Goal: Task Accomplishment & Management: Complete application form

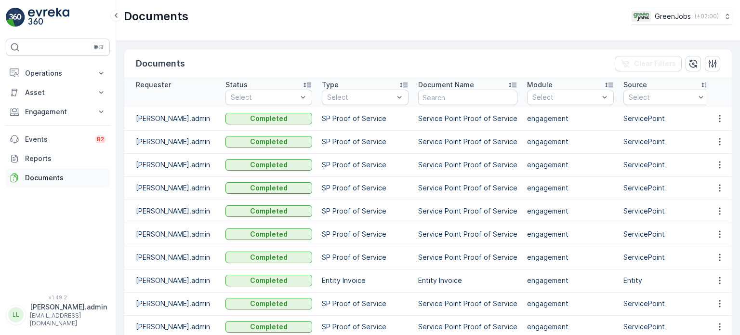
click at [48, 176] on p "Documents" at bounding box center [65, 178] width 81 height 10
click at [48, 161] on p "Reports" at bounding box center [65, 159] width 81 height 10
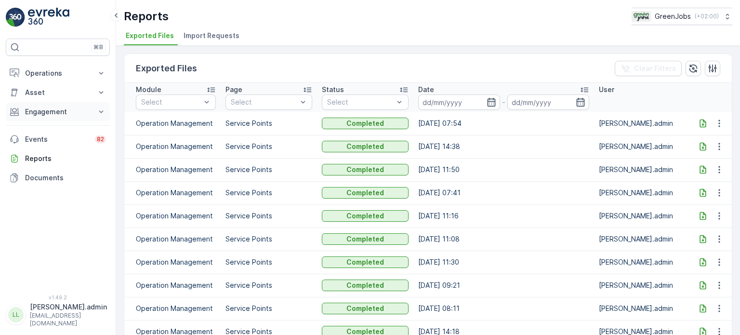
click at [50, 114] on p "Engagement" at bounding box center [58, 112] width 66 height 10
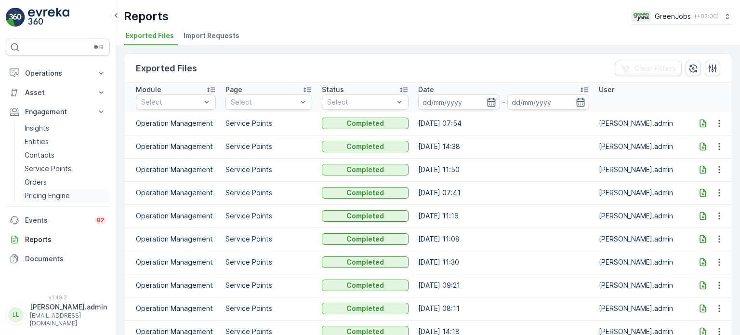
click at [42, 195] on p "Pricing Engine" at bounding box center [47, 196] width 45 height 10
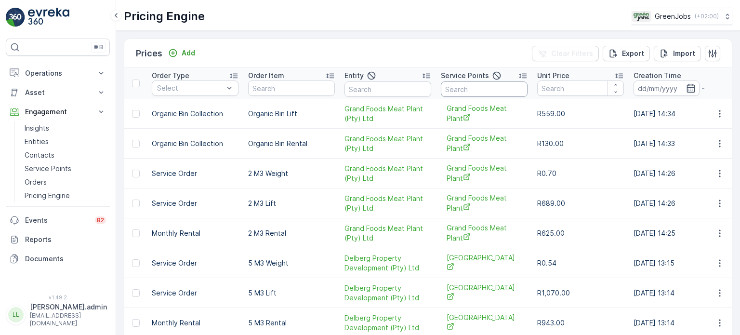
click at [470, 90] on input "text" at bounding box center [484, 88] width 87 height 15
type input "casino"
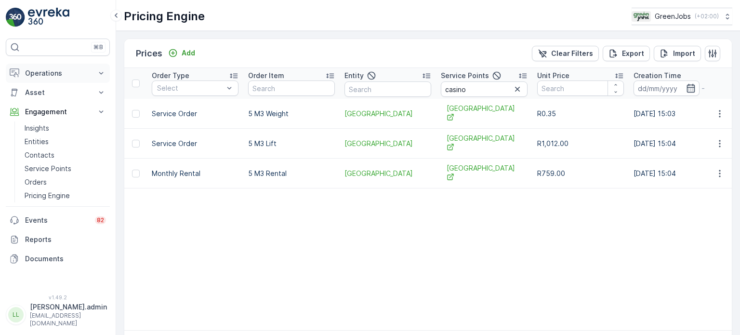
click at [44, 68] on p "Operations" at bounding box center [58, 73] width 66 height 10
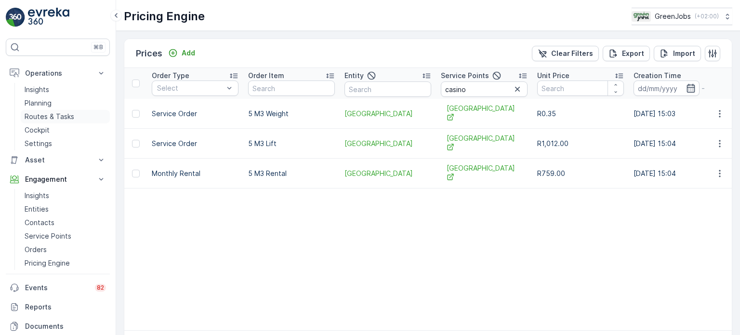
click at [52, 113] on p "Routes & Tasks" at bounding box center [50, 117] width 50 height 10
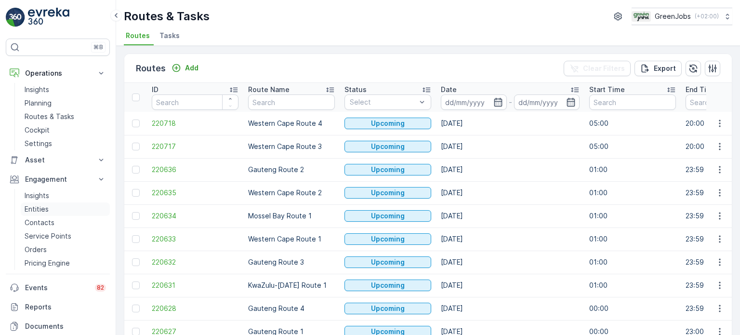
click at [41, 206] on p "Entities" at bounding box center [37, 209] width 24 height 10
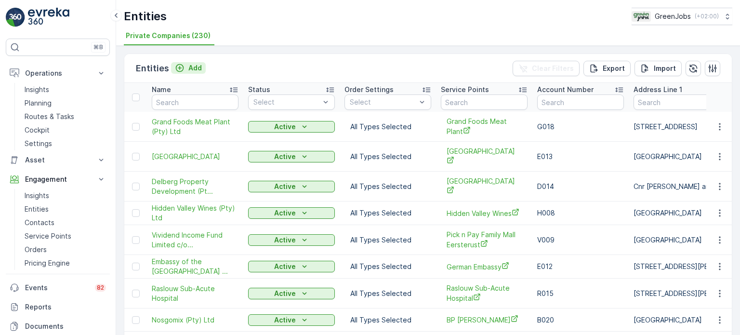
click at [192, 70] on p "Add" at bounding box center [194, 68] width 13 height 10
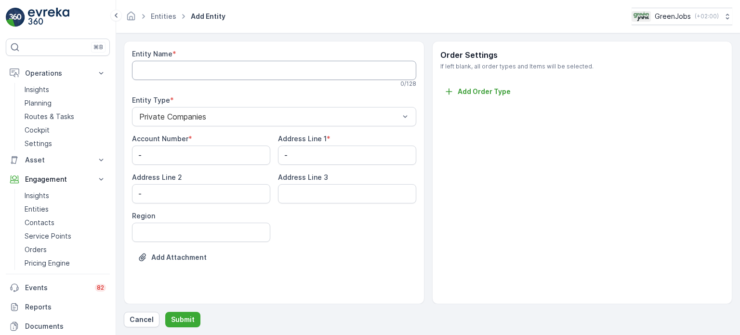
click at [181, 71] on Name "Entity Name" at bounding box center [274, 70] width 284 height 19
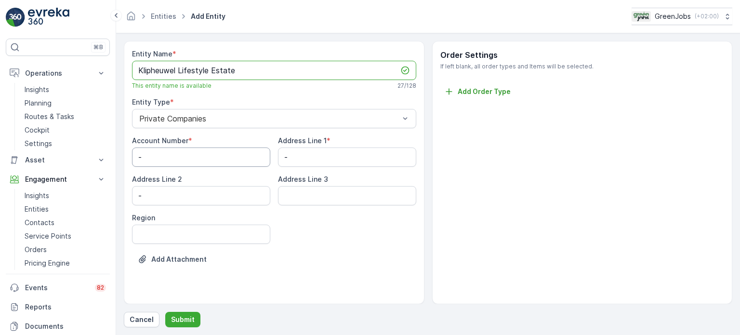
type Name "Klipheuwel Lifestyle Estate"
click at [187, 155] on Number "-" at bounding box center [201, 156] width 138 height 19
type Number "K009"
click at [319, 159] on 1 "-" at bounding box center [347, 156] width 138 height 19
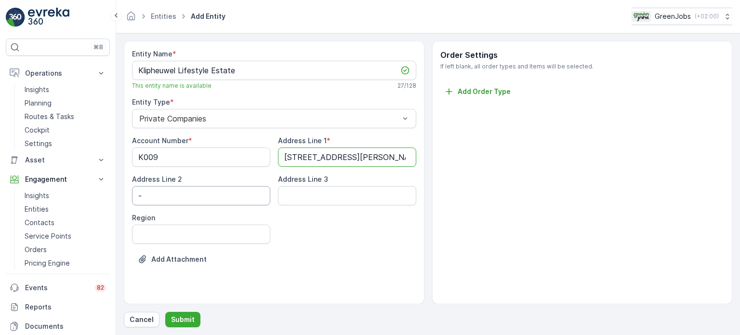
type 1 "[STREET_ADDRESS][PERSON_NAME]"
click at [161, 198] on 2 "-" at bounding box center [201, 195] width 138 height 19
type 2 "[GEOGRAPHIC_DATA]"
click at [295, 196] on 3 "Address Line 3" at bounding box center [347, 195] width 138 height 19
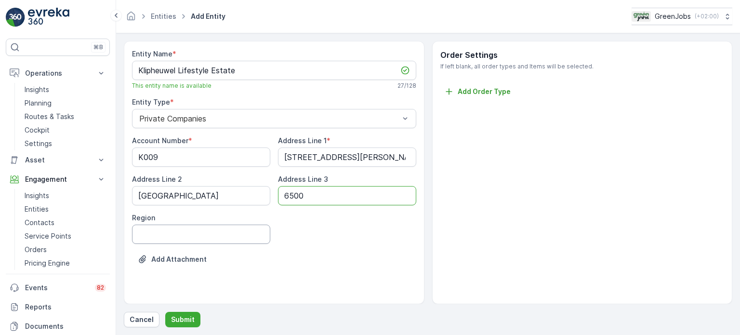
type 3 "6500"
click at [201, 236] on input "Region" at bounding box center [201, 234] width 138 height 19
type input "[GEOGRAPHIC_DATA]"
click at [184, 319] on p "Submit" at bounding box center [183, 320] width 24 height 10
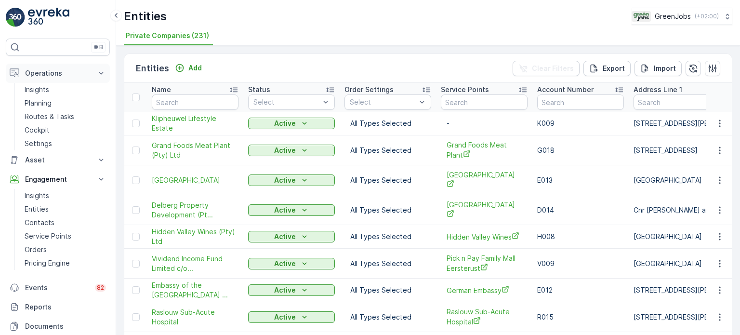
click at [47, 75] on p "Operations" at bounding box center [58, 73] width 66 height 10
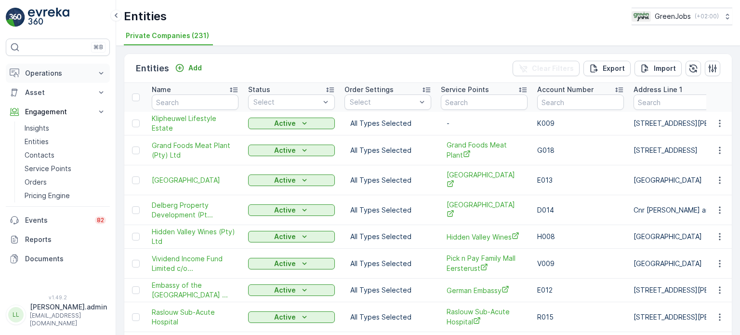
click at [51, 79] on button "Operations" at bounding box center [58, 73] width 104 height 19
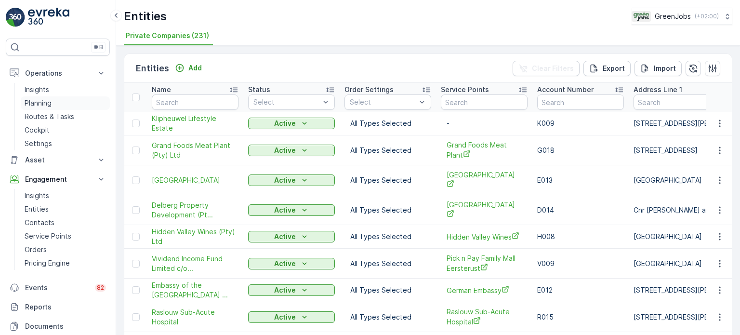
click at [39, 104] on p "Planning" at bounding box center [38, 103] width 27 height 10
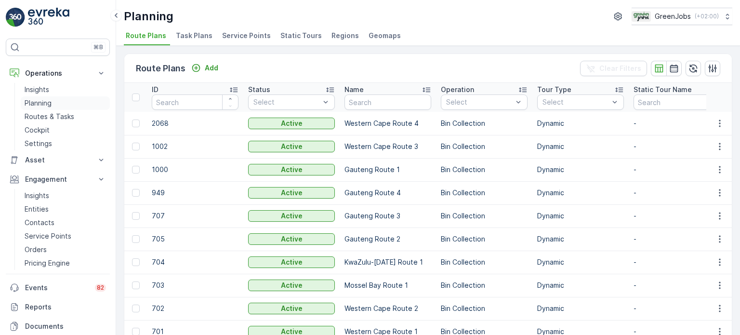
click at [42, 100] on p "Planning" at bounding box center [38, 103] width 27 height 10
click at [247, 36] on span "Service Points" at bounding box center [246, 36] width 49 height 10
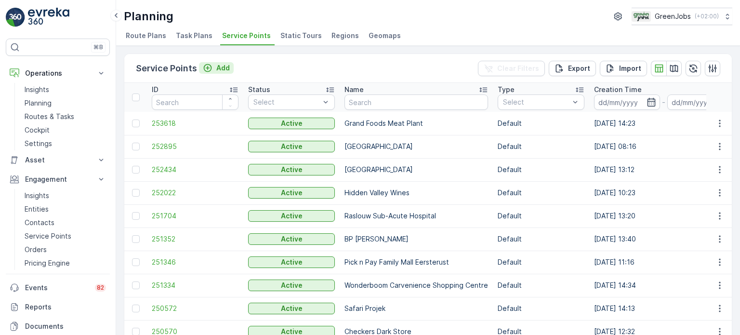
click at [226, 67] on p "Add" at bounding box center [222, 68] width 13 height 10
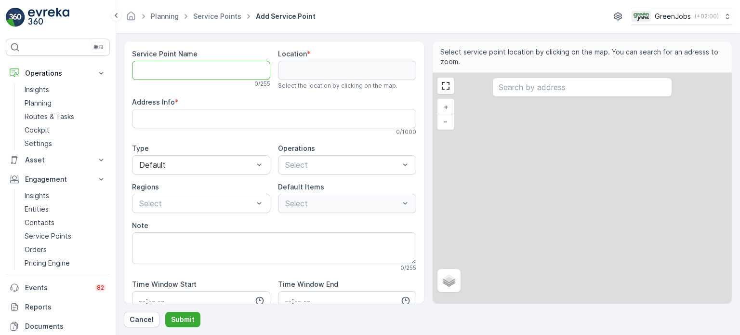
click at [179, 76] on Name "Service Point Name" at bounding box center [201, 70] width 138 height 19
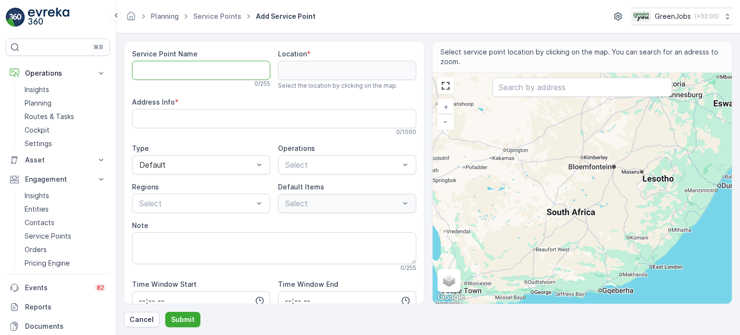
type Name "K"
type Name "Kli"
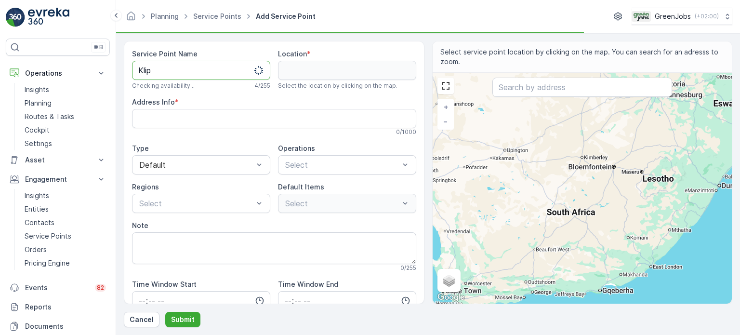
type Name "Kliph"
type Name "Kliphe"
type Name "Klipheu"
type Name "Klipheuw"
type Name "Klipheuwel"
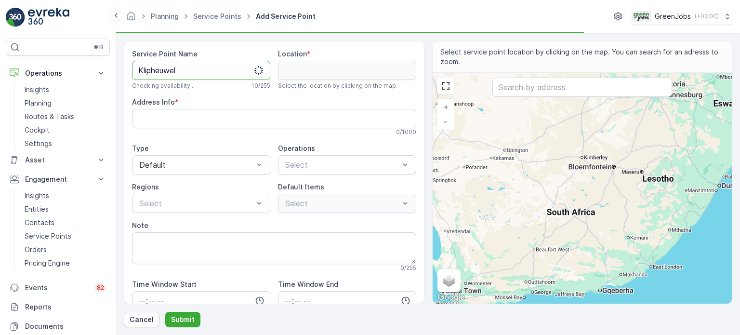
type Name "Klipheuwel"
type Name "Klipheuwel E"
type Name "Klipheuwel Es"
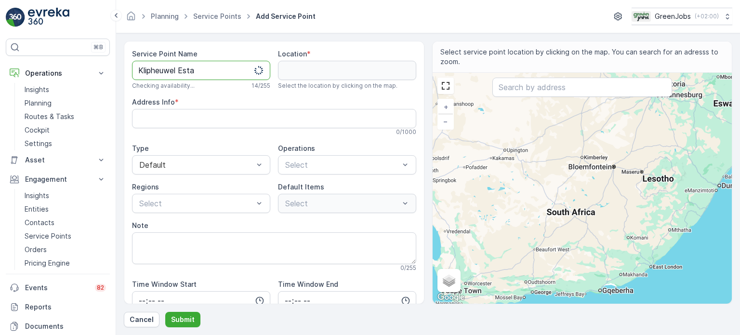
type Name "Klipheuwel Estat"
type Name "Klipheuwel Estate"
click at [537, 86] on input "text" at bounding box center [583, 87] width 180 height 19
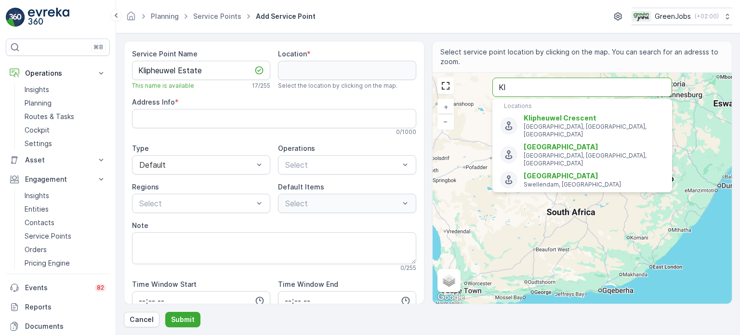
type input "K"
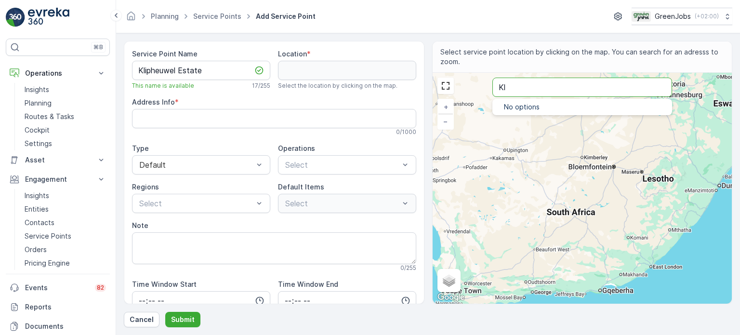
type input "K"
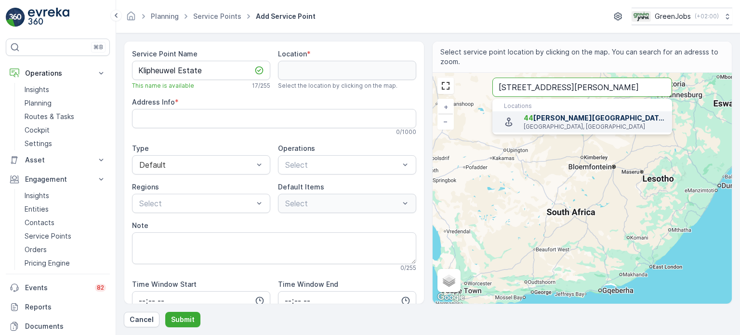
type input "[STREET_ADDRESS][PERSON_NAME]"
click at [558, 120] on span "[STREET_ADDRESS][PERSON_NAME]" at bounding box center [594, 118] width 141 height 10
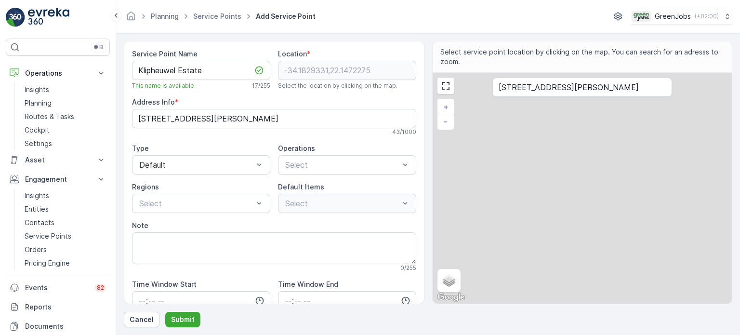
type input "-34.1829331,22.1472275"
type Info "[STREET_ADDRESS][PERSON_NAME]"
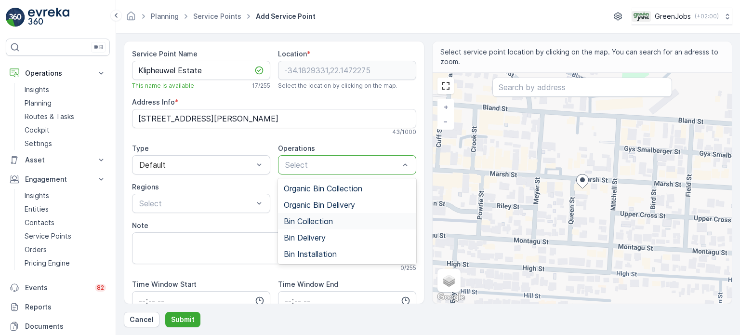
click at [318, 218] on span "Bin Collection" at bounding box center [308, 221] width 49 height 9
click at [307, 233] on span "Bin Delivery" at bounding box center [305, 237] width 42 height 9
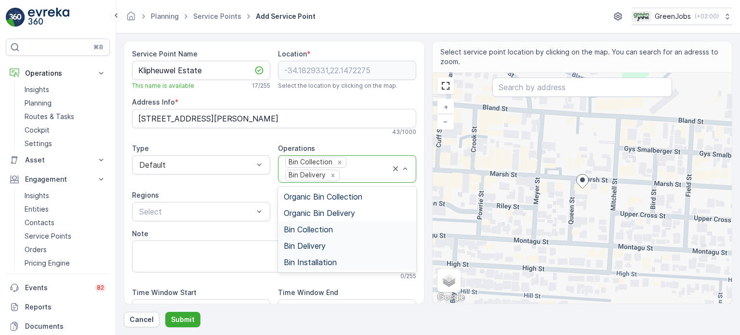
click at [305, 258] on span "Bin Installation" at bounding box center [310, 262] width 53 height 9
click at [380, 174] on p "+ 1" at bounding box center [384, 176] width 10 height 10
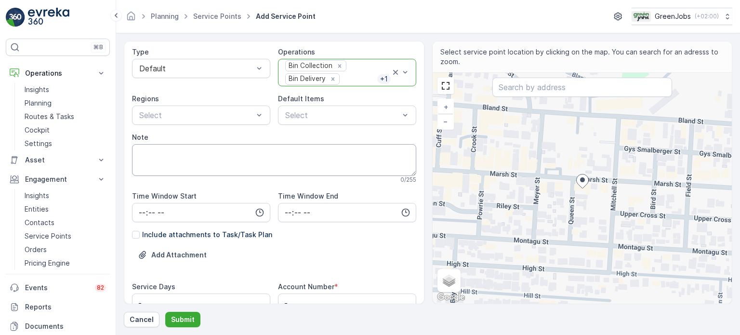
scroll to position [48, 0]
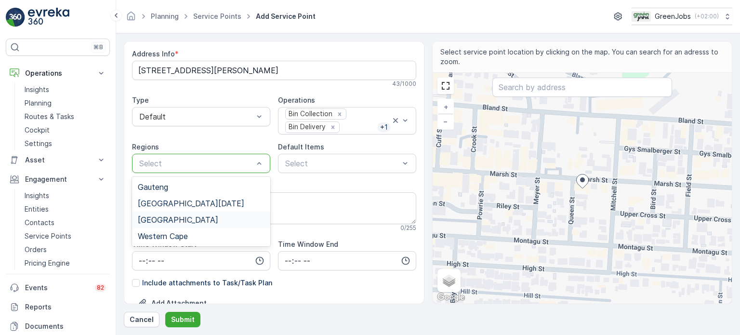
click at [169, 219] on span "[GEOGRAPHIC_DATA]" at bounding box center [178, 219] width 80 height 9
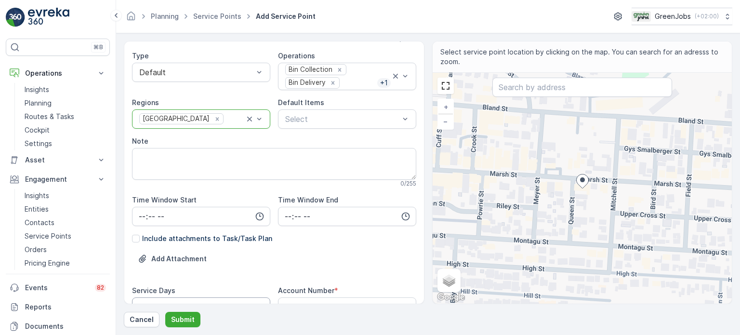
scroll to position [145, 0]
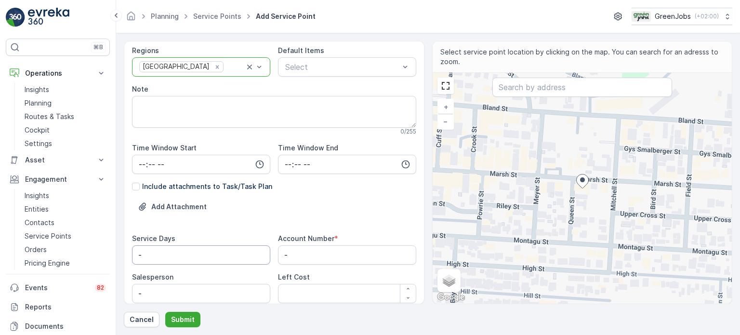
click at [183, 255] on Days "-" at bounding box center [201, 254] width 138 height 19
click at [317, 254] on Number "-" at bounding box center [347, 254] width 138 height 19
type Number "K009"
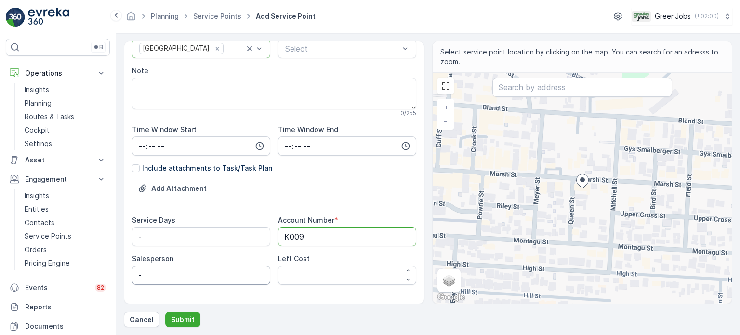
scroll to position [181, 0]
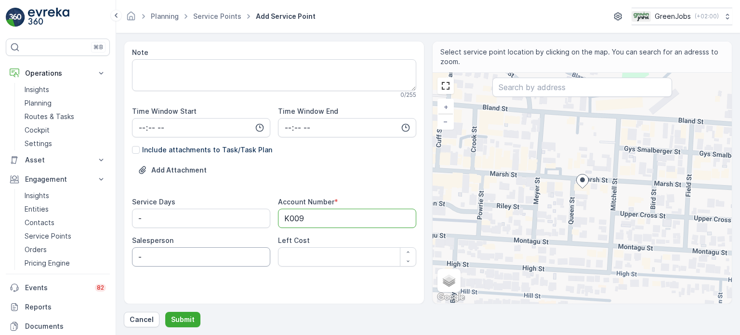
type Number "K009"
click at [158, 259] on input "-" at bounding box center [201, 256] width 138 height 19
type input "s"
click at [237, 260] on input "Salesperson" at bounding box center [201, 256] width 138 height 19
click at [193, 321] on button "Submit" at bounding box center [182, 319] width 35 height 15
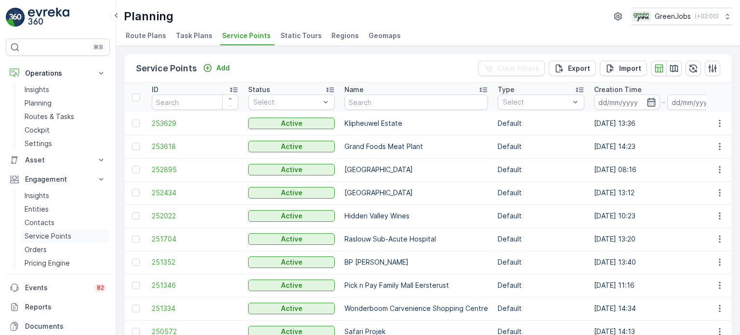
click at [39, 235] on p "Service Points" at bounding box center [48, 236] width 47 height 10
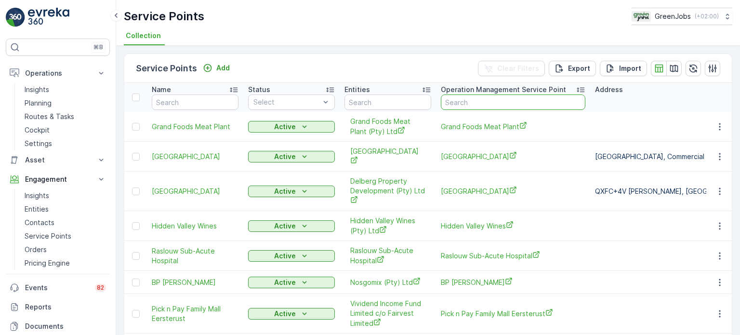
click at [483, 99] on input "text" at bounding box center [513, 101] width 145 height 15
click at [224, 66] on p "Add" at bounding box center [222, 68] width 13 height 10
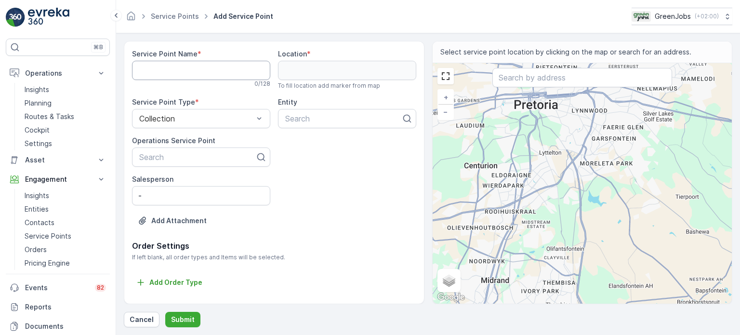
click at [190, 69] on Name "Service Point Name" at bounding box center [201, 70] width 138 height 19
type Name "Klipheuwel Estate"
click at [138, 317] on p "Cancel" at bounding box center [142, 320] width 24 height 10
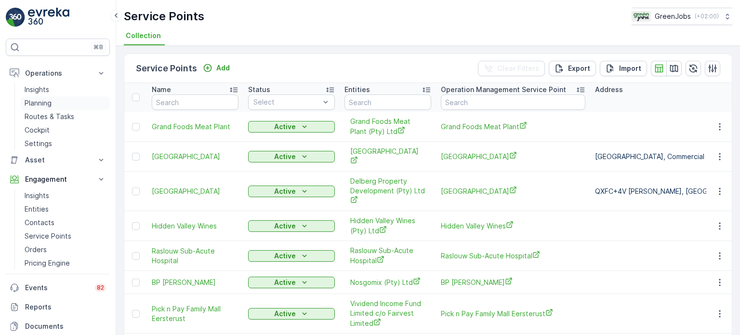
click at [37, 100] on p "Planning" at bounding box center [38, 103] width 27 height 10
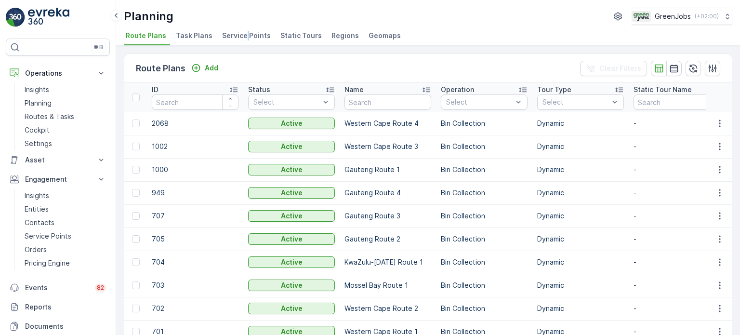
click at [244, 31] on span "Service Points" at bounding box center [246, 36] width 49 height 10
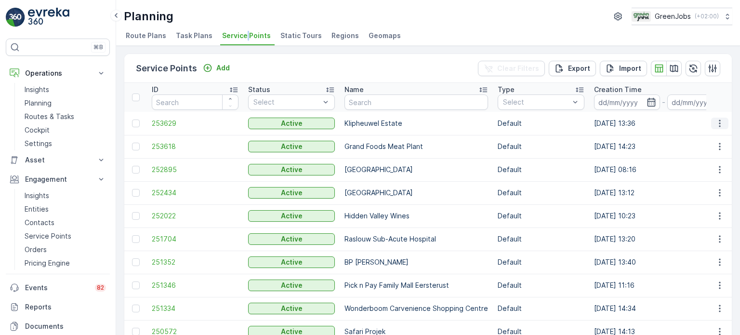
click at [721, 122] on icon "button" at bounding box center [720, 124] width 10 height 10
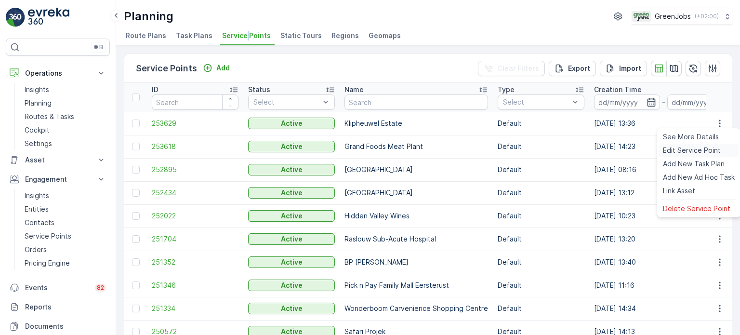
click at [686, 148] on span "Edit Service Point" at bounding box center [692, 151] width 58 height 10
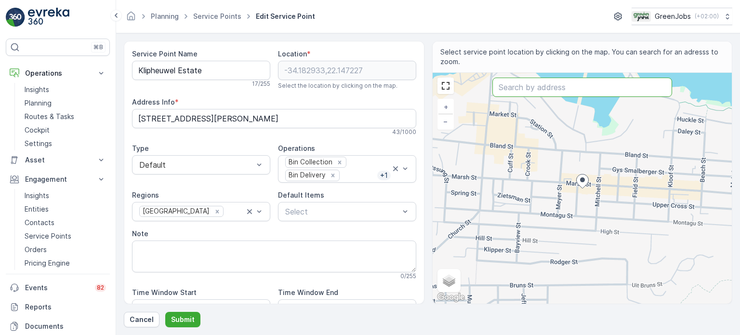
click at [524, 85] on input "text" at bounding box center [583, 87] width 180 height 19
click at [570, 90] on input "text" at bounding box center [583, 87] width 180 height 19
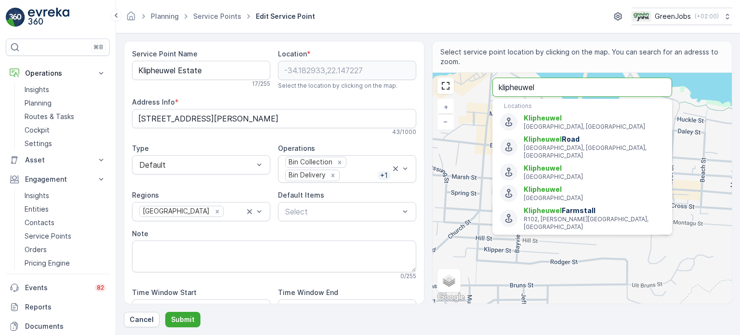
type input "klipheuwel"
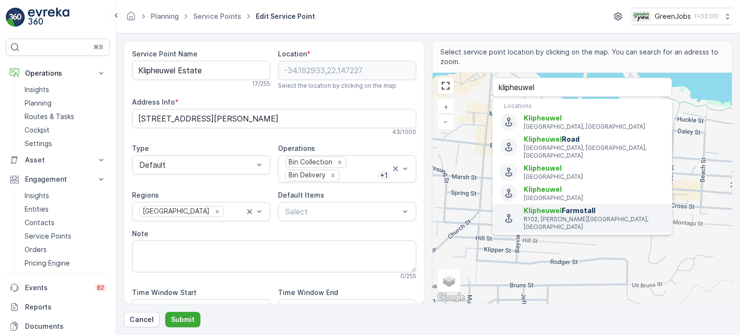
click at [574, 206] on span "Klipheuwel Farmstall" at bounding box center [594, 211] width 141 height 10
type input "-34.0793753,22.1403661"
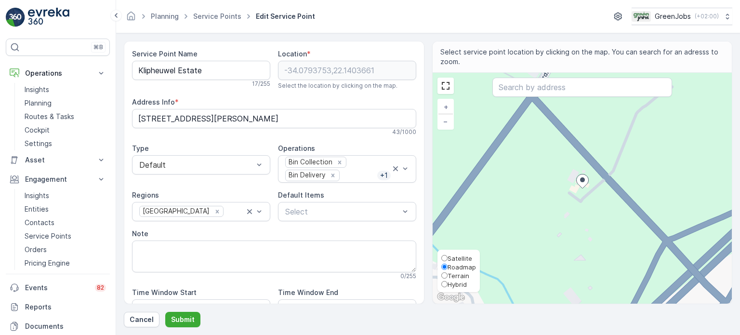
click at [454, 258] on span "Satellite" at bounding box center [460, 259] width 25 height 8
click at [448, 258] on input "Satellite" at bounding box center [445, 258] width 6 height 6
radio input "true"
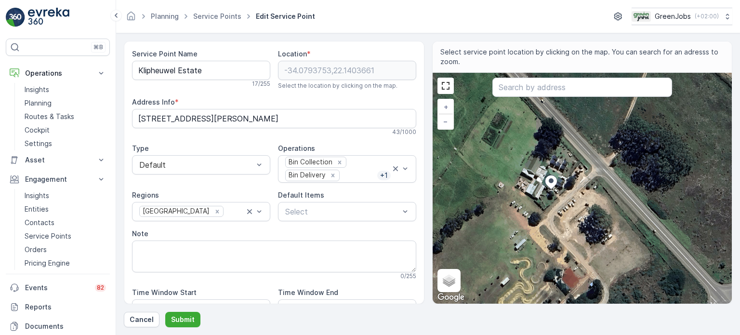
drag, startPoint x: 659, startPoint y: 170, endPoint x: 605, endPoint y: 197, distance: 60.4
click at [605, 197] on div "+ − Satellite Roadmap Terrain Hybrid Leaflet Keyboard shortcuts Map Data Imager…" at bounding box center [583, 188] width 300 height 231
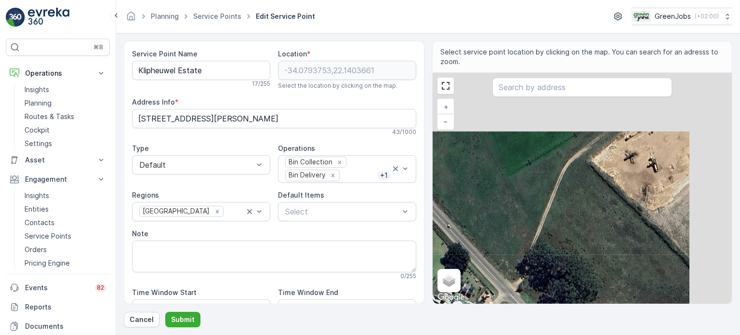
drag, startPoint x: 605, startPoint y: 202, endPoint x: 512, endPoint y: 327, distance: 156.4
click at [512, 327] on form "Service Point Name Klipheuwel Estate 17 / 255 Location * [GEOGRAPHIC_DATA] Sele…" at bounding box center [428, 184] width 624 height 302
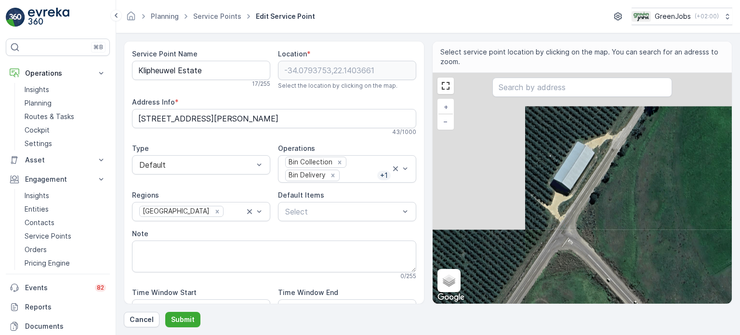
drag, startPoint x: 548, startPoint y: 255, endPoint x: 727, endPoint y: 337, distance: 196.9
click at [727, 335] on html "⌘B Operations Insights Planning Routes & Tasks Cockpit Settings Asset Assets En…" at bounding box center [370, 167] width 740 height 335
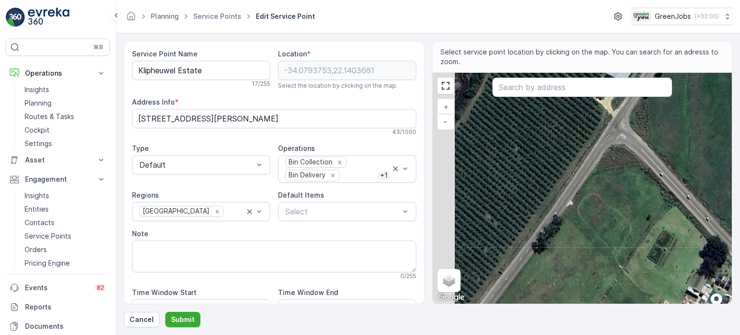
drag, startPoint x: 647, startPoint y: 257, endPoint x: 702, endPoint y: 144, distance: 125.7
click at [700, 144] on div "+ − Satellite Roadmap Terrain Hybrid Leaflet Keyboard shortcuts Map Data Imager…" at bounding box center [583, 188] width 300 height 231
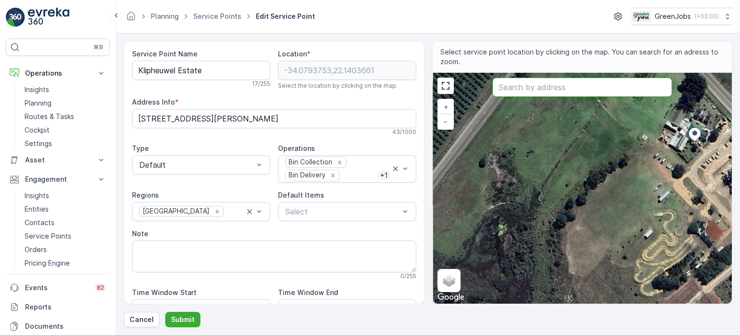
drag, startPoint x: 626, startPoint y: 208, endPoint x: 593, endPoint y: 91, distance: 121.5
click at [593, 91] on div "+ − Satellite Roadmap Terrain Hybrid Leaflet Keyboard shortcuts Map Data Imager…" at bounding box center [583, 188] width 300 height 231
type input "-34.07890898459774,22.139236041191708"
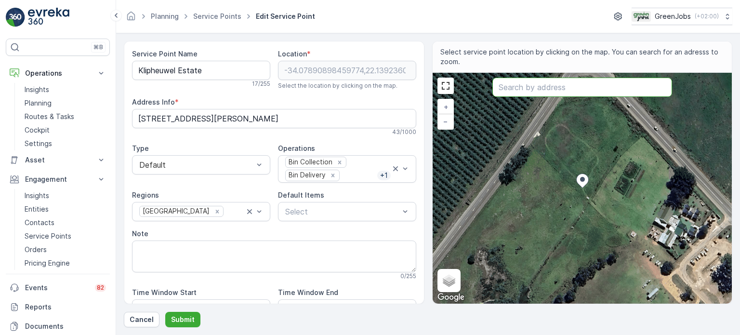
type Info "Klipheuwel Farm [STREET_ADDRESS]"
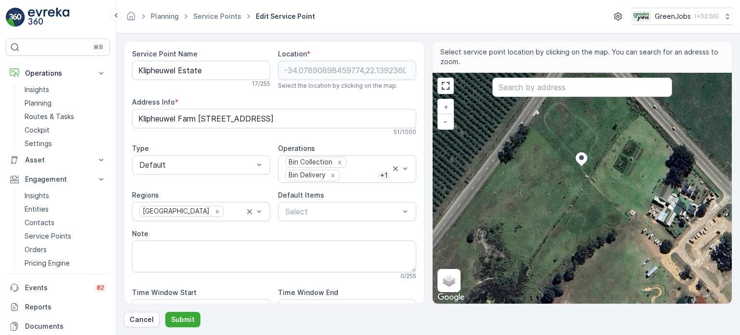
drag, startPoint x: 604, startPoint y: 250, endPoint x: 526, endPoint y: 91, distance: 177.8
click at [529, 100] on div "+ − Satellite Roadmap Terrain Hybrid Leaflet Keyboard shortcuts Map Data Imager…" at bounding box center [583, 188] width 300 height 231
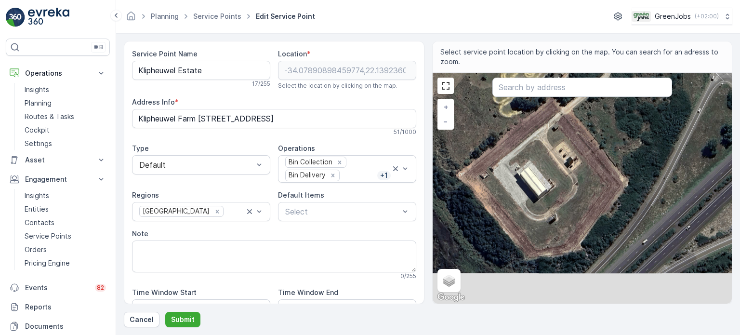
drag, startPoint x: 629, startPoint y: 210, endPoint x: 571, endPoint y: 95, distance: 128.5
click at [571, 95] on div "+ − Satellite Roadmap Terrain Hybrid Leaflet Keyboard shortcuts Map Data Imager…" at bounding box center [583, 188] width 300 height 231
type input "-34.080658849835174,22.140614913943807"
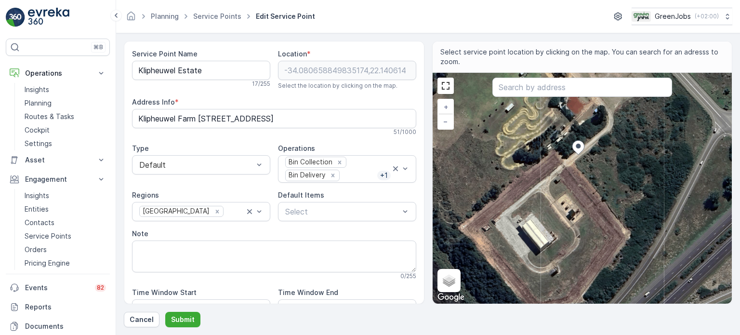
type Info "W49R+P6 [PERSON_NAME][GEOGRAPHIC_DATA], [GEOGRAPHIC_DATA]"
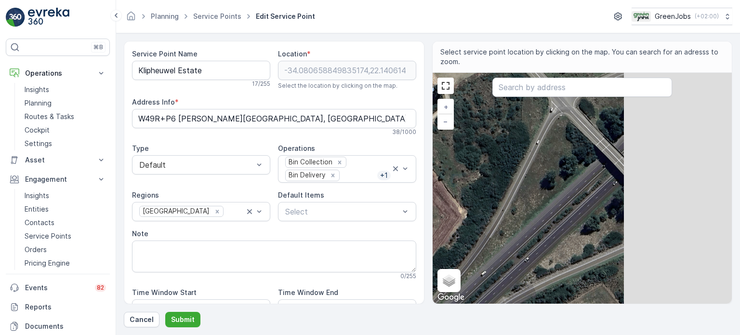
drag, startPoint x: 634, startPoint y: 203, endPoint x: 472, endPoint y: 163, distance: 166.9
click at [472, 163] on div "+ − Satellite Roadmap Terrain Hybrid Leaflet Keyboard shortcuts Map Data Imager…" at bounding box center [583, 188] width 300 height 231
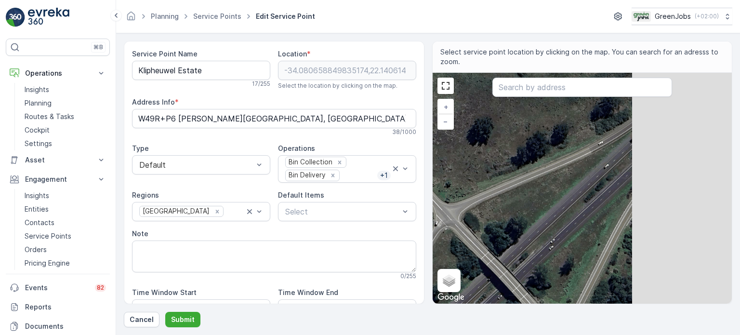
drag, startPoint x: 618, startPoint y: 190, endPoint x: 518, endPoint y: 314, distance: 159.7
click at [518, 314] on div "Service Point Name Klipheuwel Estate 17 / 255 Location * [GEOGRAPHIC_DATA] Sele…" at bounding box center [428, 184] width 609 height 286
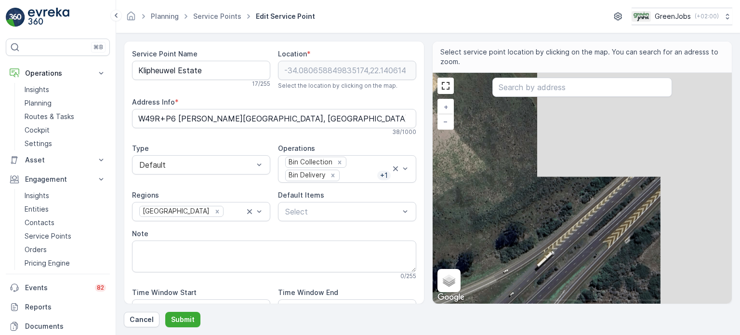
drag, startPoint x: 613, startPoint y: 214, endPoint x: 490, endPoint y: 349, distance: 182.5
click at [490, 335] on html "⌘B Operations Insights Planning Routes & Tasks Cockpit Settings Asset Assets En…" at bounding box center [370, 167] width 740 height 335
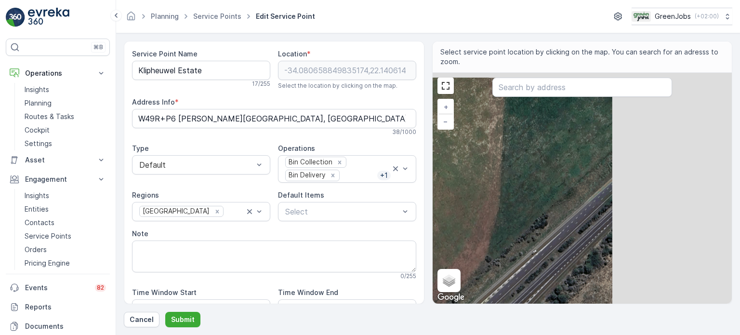
drag, startPoint x: 612, startPoint y: 238, endPoint x: 469, endPoint y: 358, distance: 186.9
click at [469, 335] on html "⌘B Operations Insights Planning Routes & Tasks Cockpit Settings Asset Assets En…" at bounding box center [370, 167] width 740 height 335
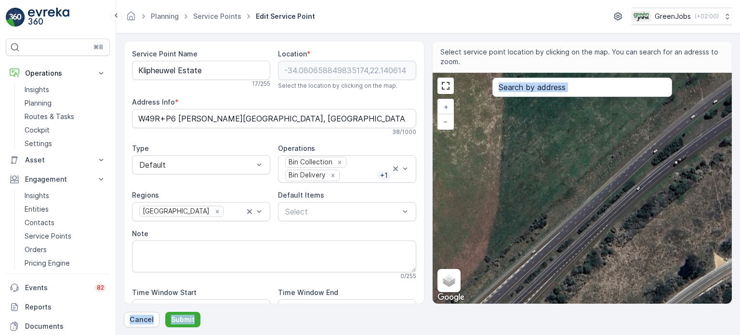
drag, startPoint x: 477, startPoint y: 331, endPoint x: 615, endPoint y: 225, distance: 174.2
click at [615, 225] on form "Service Point Name Klipheuwel Estate 17 / 255 Location * [GEOGRAPHIC_DATA] Sele…" at bounding box center [428, 184] width 624 height 302
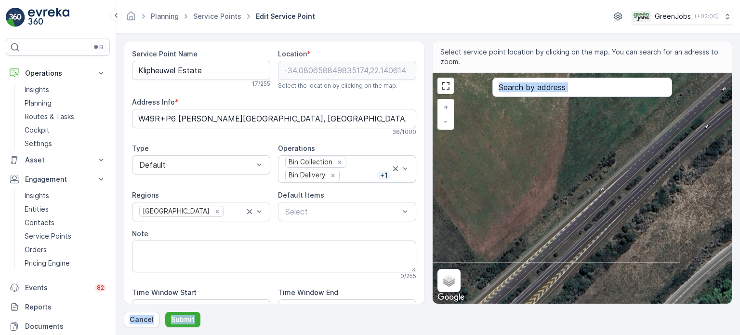
drag, startPoint x: 559, startPoint y: 251, endPoint x: 629, endPoint y: 188, distance: 93.5
click at [629, 188] on div "+ − Satellite Roadmap Terrain Hybrid Leaflet Keyboard shortcuts Map Data Imager…" at bounding box center [583, 188] width 300 height 231
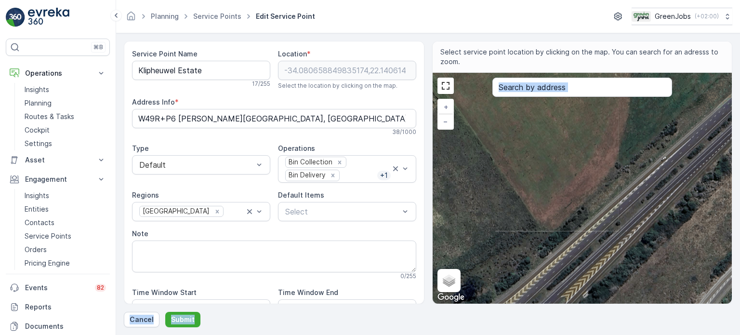
drag, startPoint x: 529, startPoint y: 229, endPoint x: 657, endPoint y: 153, distance: 149.0
click at [657, 153] on div "+ − Satellite Roadmap Terrain Hybrid Leaflet Keyboard shortcuts Map Data Imager…" at bounding box center [583, 188] width 300 height 231
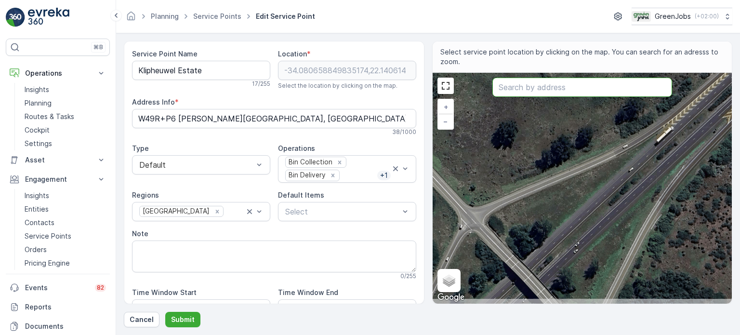
drag, startPoint x: 617, startPoint y: 195, endPoint x: 650, endPoint y: 100, distance: 100.9
click at [657, 83] on div "+ − Satellite Roadmap Terrain Hybrid Leaflet Keyboard shortcuts Map Data Imager…" at bounding box center [583, 188] width 300 height 231
type input "-34.07911851246716,22.144327611232292"
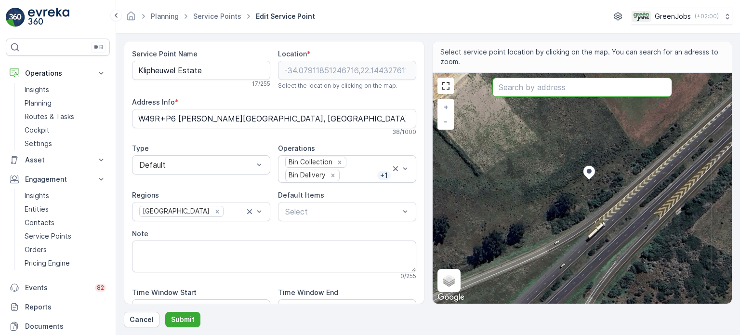
type Info "W4CV+9P [PERSON_NAME][GEOGRAPHIC_DATA], [GEOGRAPHIC_DATA]"
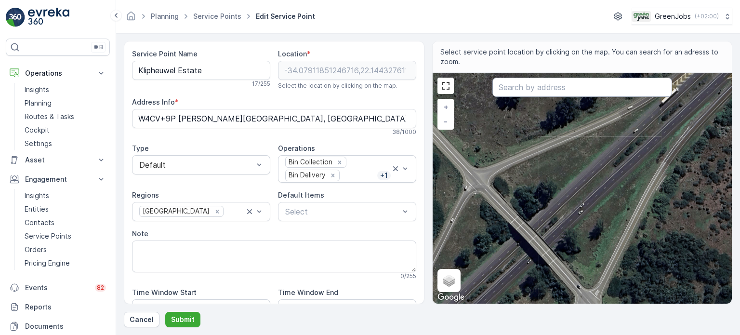
drag, startPoint x: 544, startPoint y: 244, endPoint x: 627, endPoint y: 107, distance: 160.9
click at [626, 92] on div "+ − Satellite Roadmap Terrain Hybrid Leaflet Keyboard shortcuts Map Data Imager…" at bounding box center [583, 188] width 300 height 231
type input "-34.07955673026092,22.143919254020727"
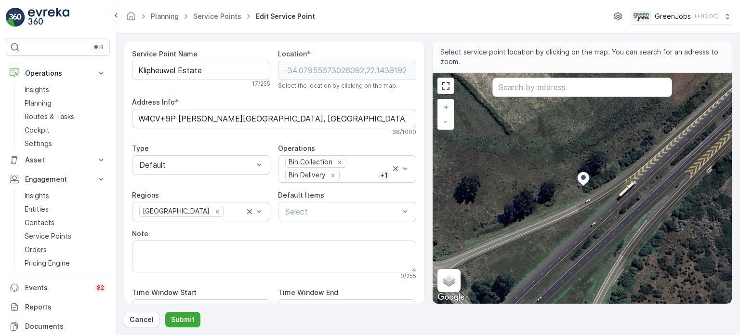
type Info "W4CV+5H [PERSON_NAME][GEOGRAPHIC_DATA], [GEOGRAPHIC_DATA]"
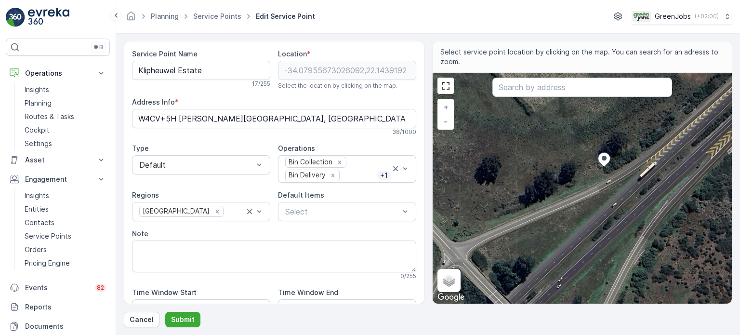
drag, startPoint x: 581, startPoint y: 208, endPoint x: 636, endPoint y: 67, distance: 151.7
click at [632, 81] on div "+ − Satellite Roadmap Terrain Hybrid Leaflet Keyboard shortcuts Map Data Imager…" at bounding box center [583, 188] width 300 height 231
type input "-34.07961925227678,22.14389249229681"
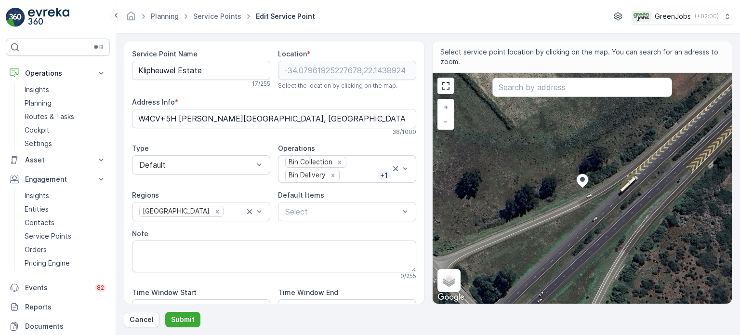
drag, startPoint x: 563, startPoint y: 223, endPoint x: 592, endPoint y: 121, distance: 106.3
click at [590, 127] on div "+ − Satellite Roadmap Terrain Hybrid Leaflet Keyboard shortcuts Map Data Imager…" at bounding box center [583, 188] width 300 height 231
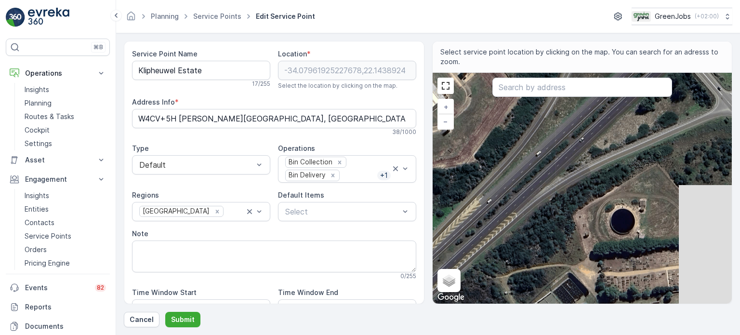
drag, startPoint x: 546, startPoint y: 227, endPoint x: 644, endPoint y: 111, distance: 152.1
click at [652, 123] on div "+ − Satellite Roadmap Terrain Hybrid Leaflet Keyboard shortcuts Map Data Imager…" at bounding box center [583, 188] width 300 height 231
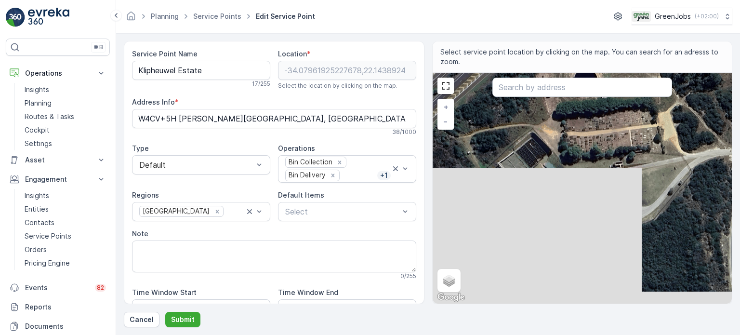
drag, startPoint x: 602, startPoint y: 239, endPoint x: 575, endPoint y: 125, distance: 116.9
click at [575, 125] on div "+ − Satellite Roadmap Terrain Hybrid Leaflet Keyboard shortcuts Map Data Imager…" at bounding box center [583, 188] width 300 height 231
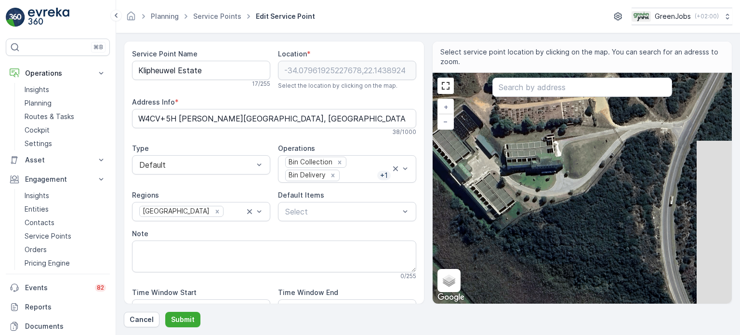
drag, startPoint x: 609, startPoint y: 225, endPoint x: 529, endPoint y: 194, distance: 85.3
click at [529, 195] on div "+ − Satellite Roadmap Terrain Hybrid Leaflet Keyboard shortcuts Map Data Imager…" at bounding box center [583, 188] width 300 height 231
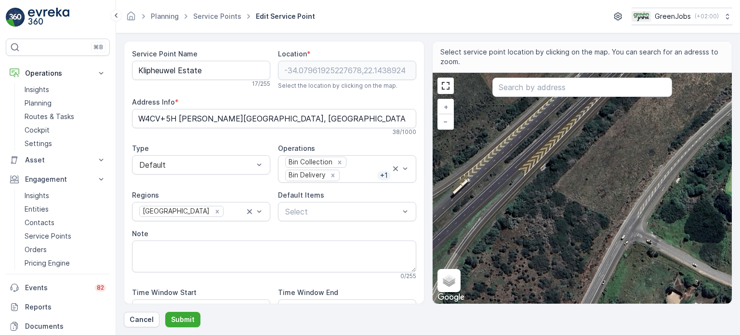
drag, startPoint x: 479, startPoint y: 214, endPoint x: 580, endPoint y: 194, distance: 103.0
click at [571, 196] on div "+ − Satellite Roadmap Terrain Hybrid Leaflet Keyboard shortcuts Map Data Imager…" at bounding box center [583, 188] width 300 height 231
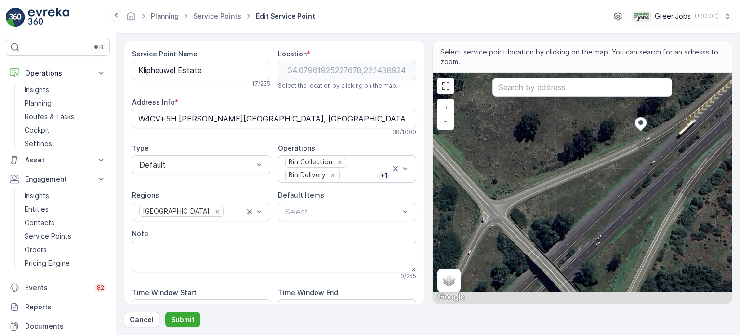
drag, startPoint x: 560, startPoint y: 194, endPoint x: 639, endPoint y: 171, distance: 82.4
click at [638, 171] on div "+ − Satellite Roadmap Terrain Hybrid Leaflet Keyboard shortcuts Map Data Imager…" at bounding box center [583, 188] width 300 height 231
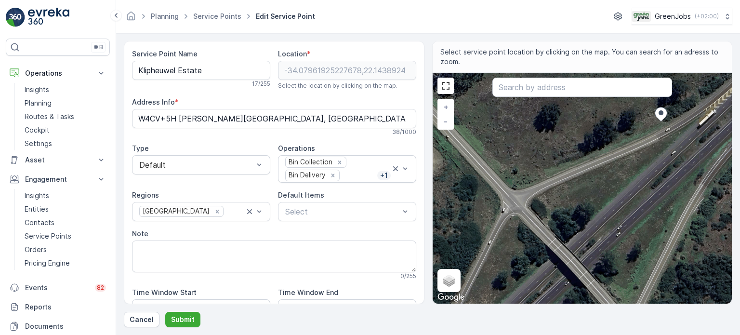
drag, startPoint x: 562, startPoint y: 222, endPoint x: 643, endPoint y: 146, distance: 111.5
click at [633, 163] on div "+ − Satellite Roadmap Terrain Hybrid Leaflet Keyboard shortcuts Map Data Imager…" at bounding box center [583, 188] width 300 height 231
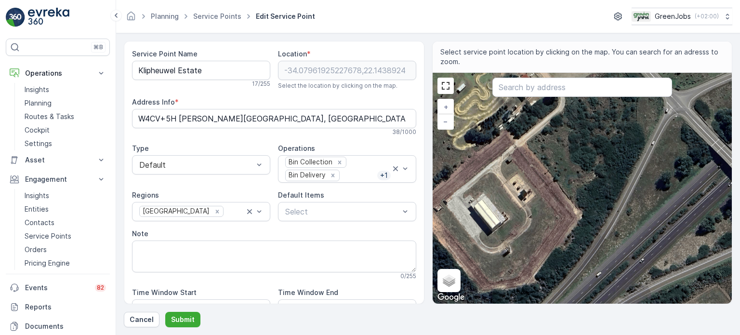
drag, startPoint x: 554, startPoint y: 230, endPoint x: 632, endPoint y: 201, distance: 82.8
click at [632, 201] on div "+ − Satellite Roadmap Terrain Hybrid Leaflet Keyboard shortcuts Map Data Imager…" at bounding box center [583, 188] width 300 height 231
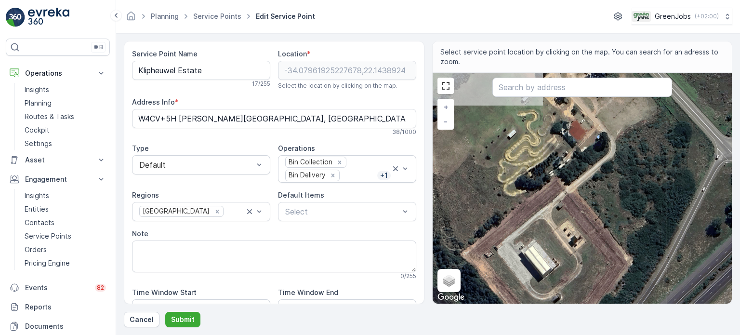
drag, startPoint x: 549, startPoint y: 219, endPoint x: 589, endPoint y: 272, distance: 66.1
click at [589, 272] on div "+ − Satellite Roadmap Terrain Hybrid Leaflet Keyboard shortcuts Map Data Imager…" at bounding box center [583, 188] width 300 height 231
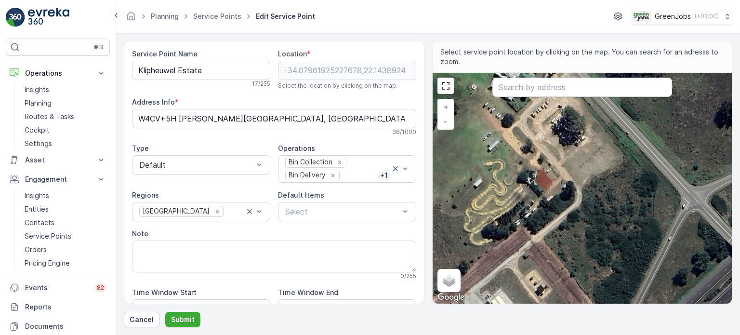
drag, startPoint x: 600, startPoint y: 219, endPoint x: 564, endPoint y: 250, distance: 46.8
click at [564, 250] on div "+ − Satellite Roadmap Terrain Hybrid Leaflet Keyboard shortcuts Map Data Imager…" at bounding box center [583, 188] width 300 height 231
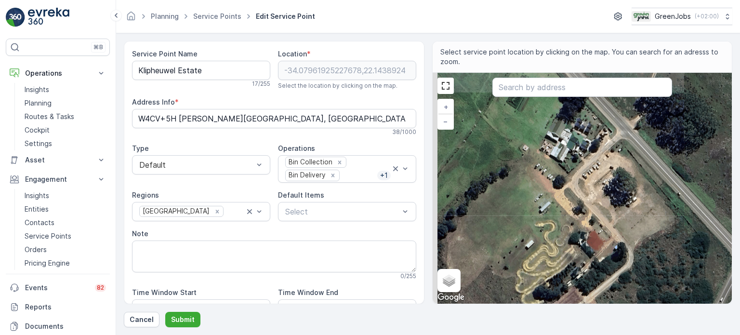
drag, startPoint x: 594, startPoint y: 218, endPoint x: 646, endPoint y: 281, distance: 81.1
click at [646, 280] on div "+ − Satellite Roadmap Terrain Hybrid Leaflet Keyboard shortcuts Map Data Imager…" at bounding box center [583, 188] width 300 height 231
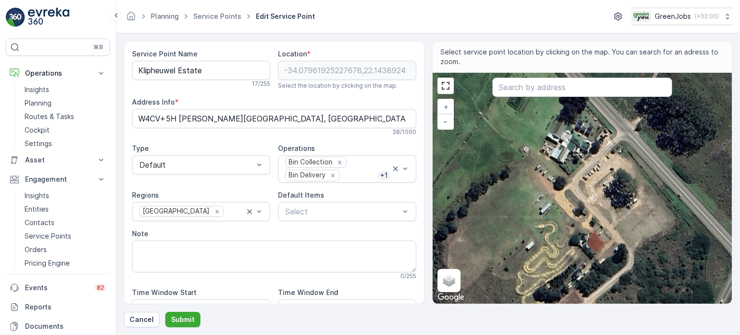
click at [581, 134] on div "+ − Satellite Roadmap Terrain Hybrid Leaflet Keyboard shortcuts Map Data Imager…" at bounding box center [583, 188] width 300 height 231
type input "-34.0792030212068,22.140421436146944"
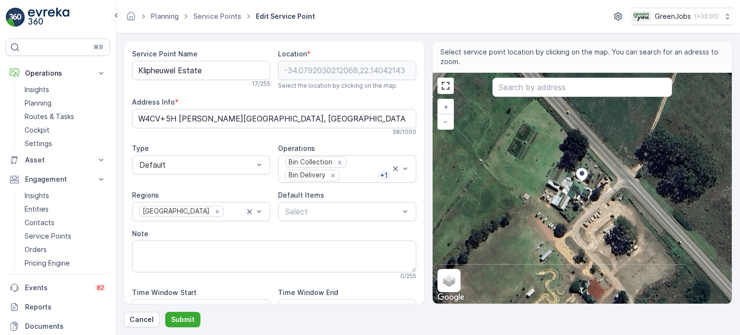
type Info "W4CR+85 [PERSON_NAME][GEOGRAPHIC_DATA], [GEOGRAPHIC_DATA]"
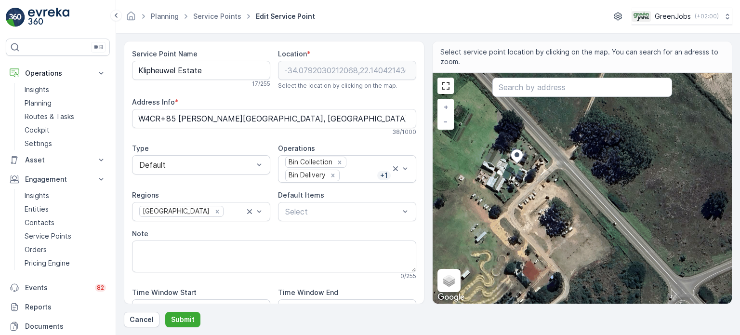
drag, startPoint x: 540, startPoint y: 199, endPoint x: 465, endPoint y: 159, distance: 84.9
click at [465, 159] on div "+ − Satellite Roadmap Terrain Hybrid Leaflet Keyboard shortcuts Map Data Imager…" at bounding box center [583, 188] width 300 height 231
click at [536, 95] on input "text" at bounding box center [583, 87] width 180 height 19
type input "kliphuewel"
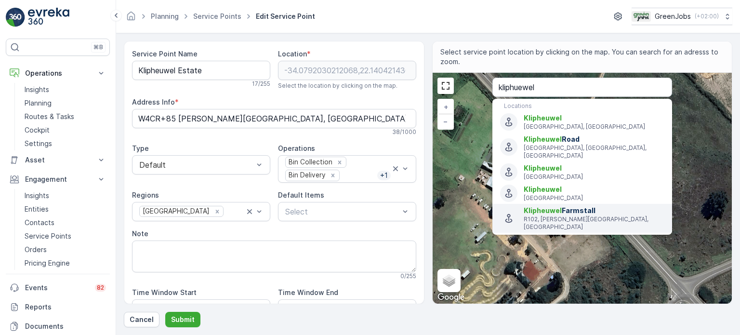
click at [561, 206] on span "Klipheuwel Farmstall" at bounding box center [594, 211] width 141 height 10
type input "-34.0793753,22.1403661"
type Info "R102, [PERSON_NAME][GEOGRAPHIC_DATA], [GEOGRAPHIC_DATA]"
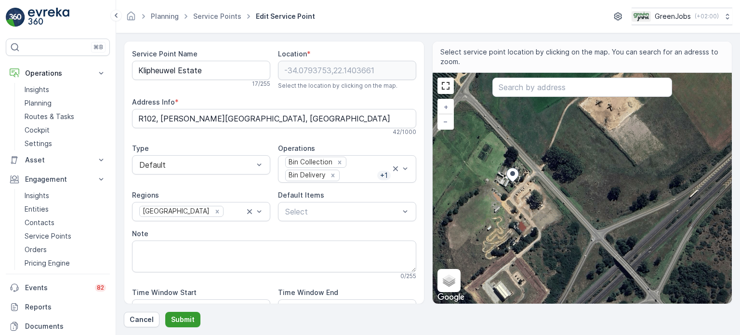
click at [188, 320] on p "Submit" at bounding box center [183, 320] width 24 height 10
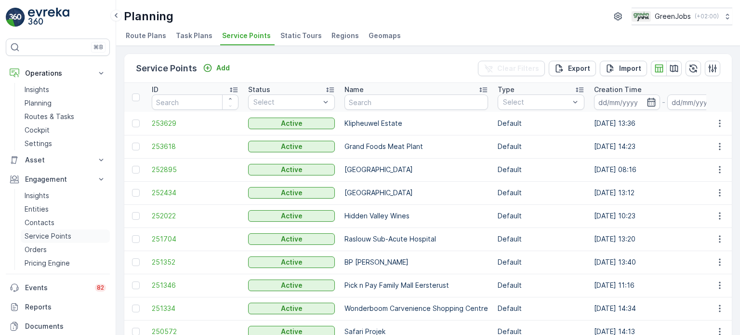
click at [52, 237] on p "Service Points" at bounding box center [48, 236] width 47 height 10
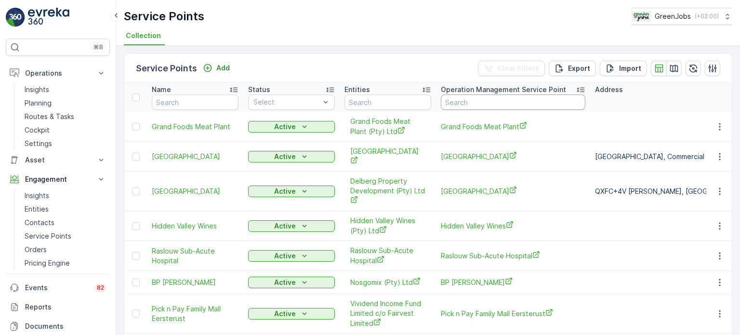
click at [470, 99] on input "text" at bounding box center [513, 101] width 145 height 15
type input "c"
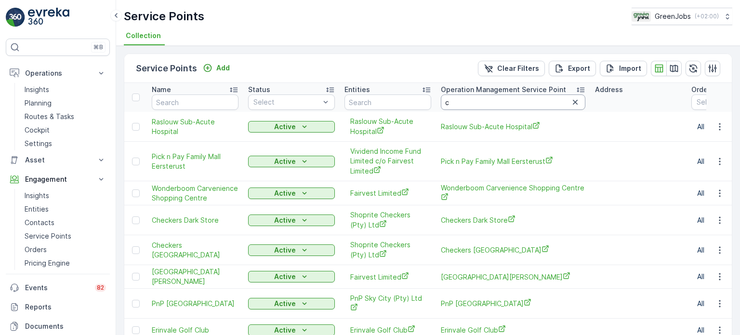
click at [479, 101] on input "c" at bounding box center [513, 101] width 145 height 15
type input "[PERSON_NAME]"
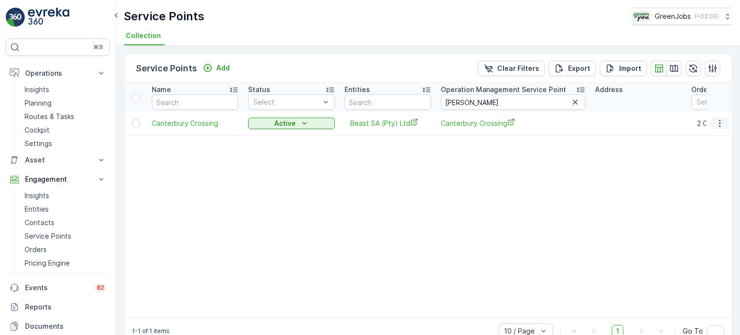
click at [720, 123] on icon "button" at bounding box center [720, 124] width 10 height 10
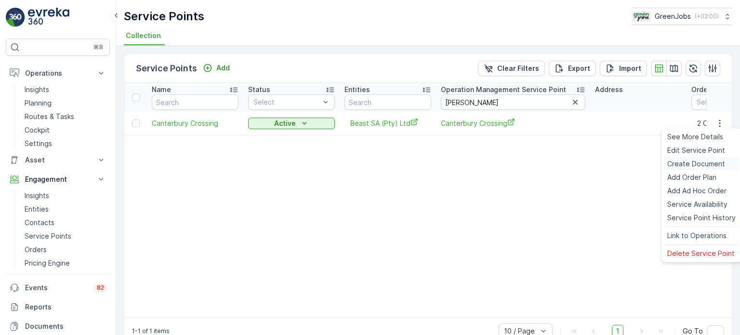
click at [690, 164] on span "Create Document" at bounding box center [697, 164] width 58 height 10
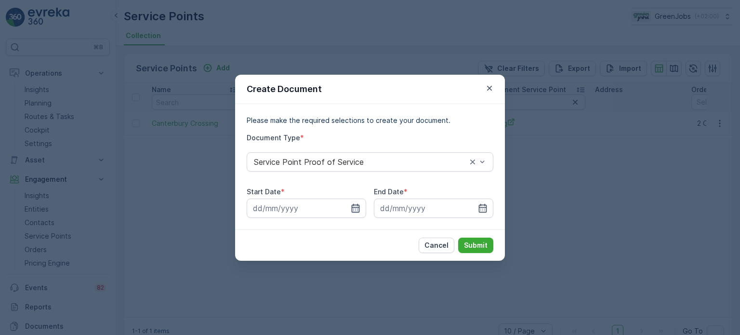
click at [357, 211] on icon "button" at bounding box center [356, 208] width 10 height 10
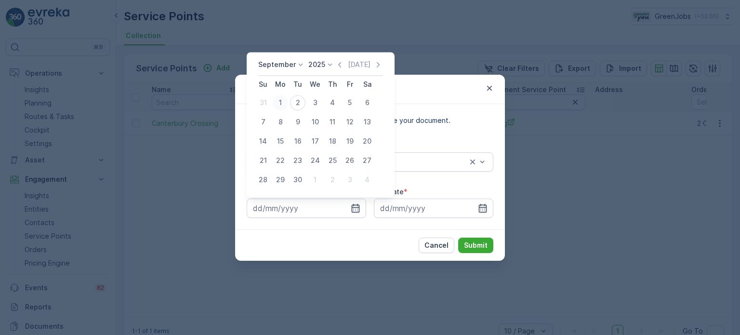
click at [281, 102] on div "1" at bounding box center [280, 102] width 15 height 15
type input "[DATE]"
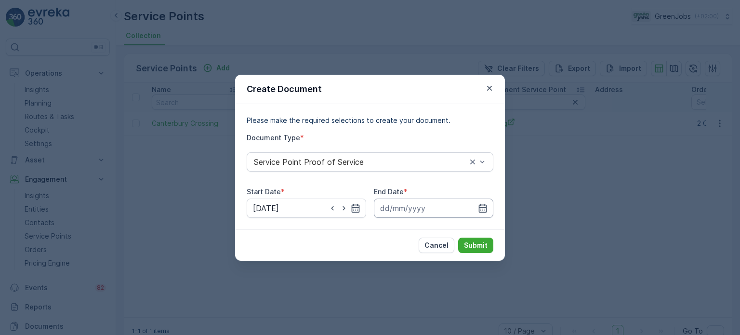
click at [488, 207] on input at bounding box center [434, 208] width 120 height 19
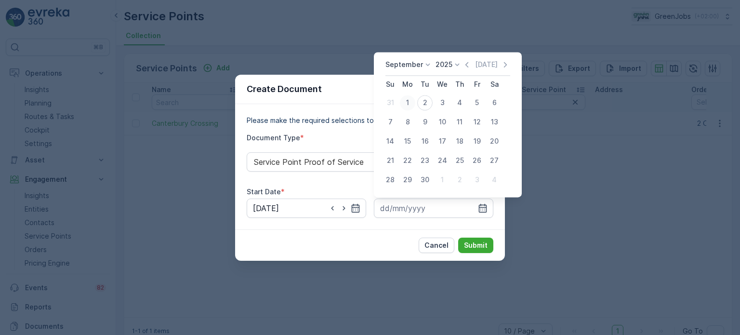
click at [402, 99] on div "1" at bounding box center [407, 102] width 15 height 15
type input "[DATE]"
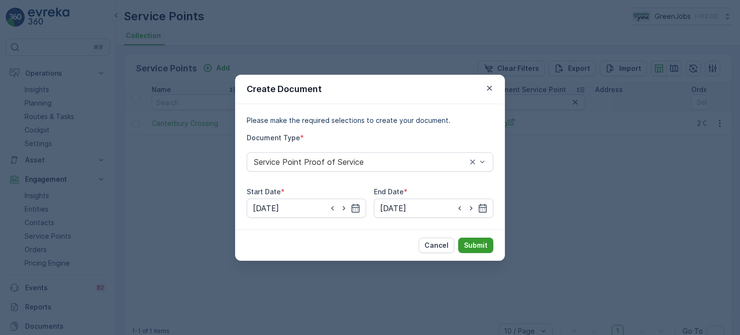
click at [489, 244] on button "Submit" at bounding box center [475, 245] width 35 height 15
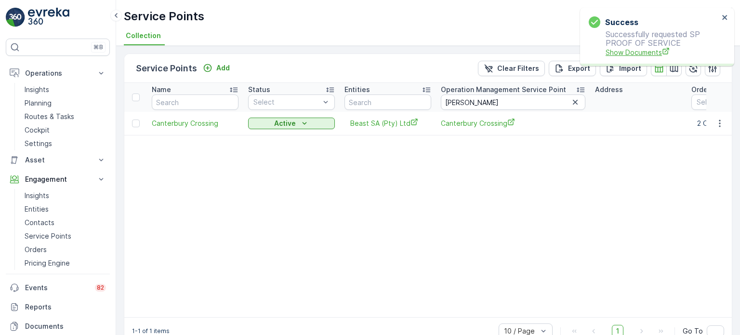
click at [653, 50] on span "Show Documents" at bounding box center [662, 52] width 113 height 10
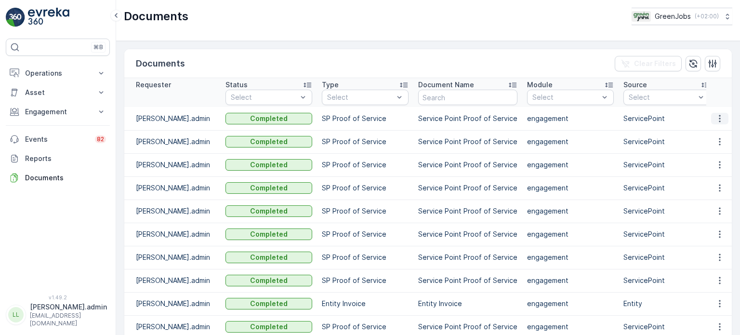
click at [719, 115] on icon "button" at bounding box center [719, 118] width 1 height 7
click at [708, 129] on span "See Details" at bounding box center [717, 133] width 37 height 10
click at [44, 76] on p "Operations" at bounding box center [58, 73] width 66 height 10
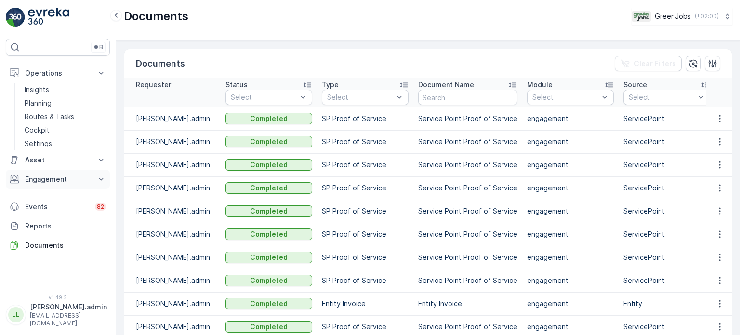
click at [57, 178] on p "Engagement" at bounding box center [58, 179] width 66 height 10
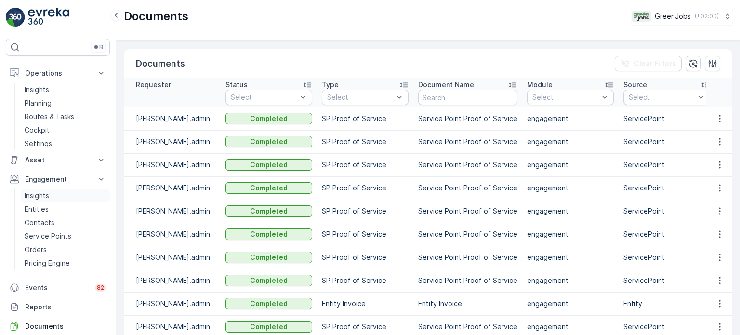
click at [38, 194] on p "Insights" at bounding box center [37, 196] width 25 height 10
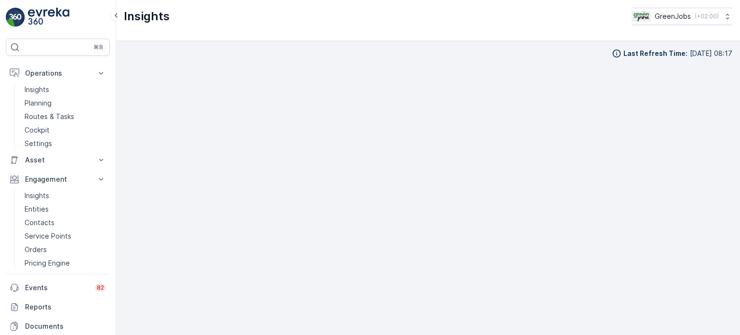
scroll to position [8, 0]
click at [42, 103] on p "Planning" at bounding box center [38, 103] width 27 height 10
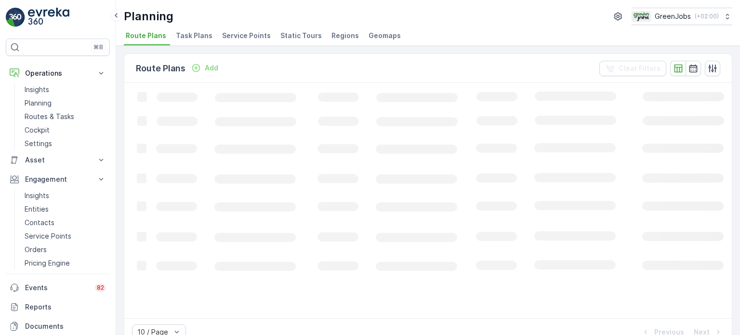
click at [244, 36] on span "Service Points" at bounding box center [246, 36] width 49 height 10
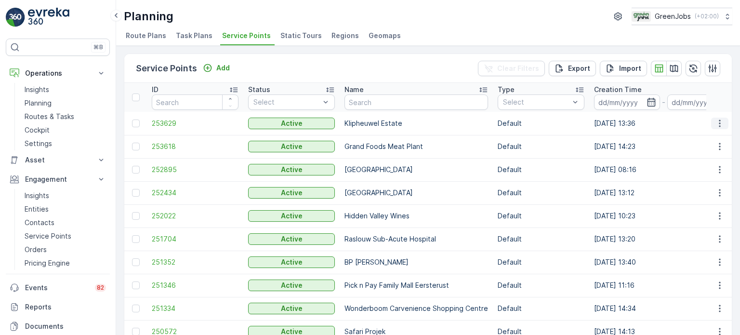
click at [715, 119] on icon "button" at bounding box center [720, 124] width 10 height 10
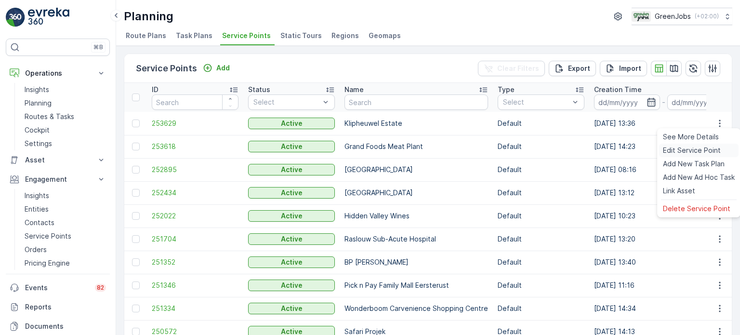
click at [675, 148] on span "Edit Service Point" at bounding box center [692, 151] width 58 height 10
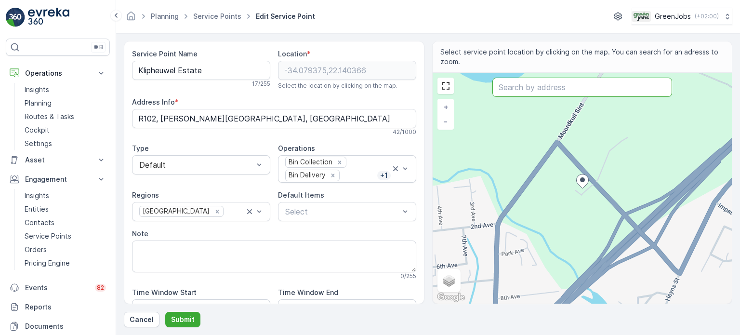
click at [508, 92] on input "text" at bounding box center [583, 87] width 180 height 19
paste input "34°04'30.3"S 22°09'17.5"E"
type input "34°04'30.3"S 22°09'17.5"E"
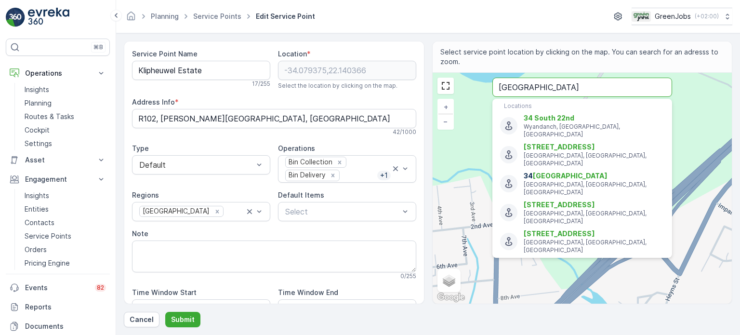
click at [165, 312] on button "Submit" at bounding box center [182, 319] width 35 height 15
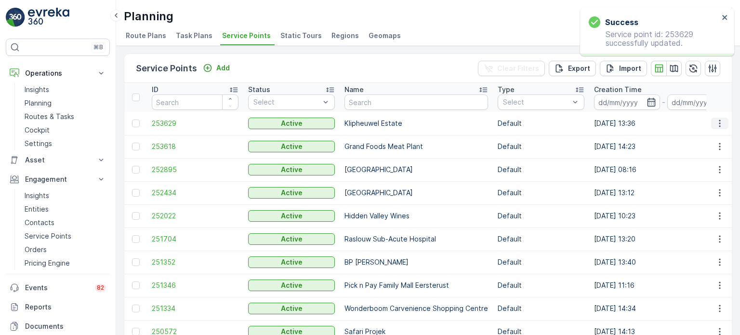
click at [719, 123] on icon "button" at bounding box center [720, 124] width 10 height 10
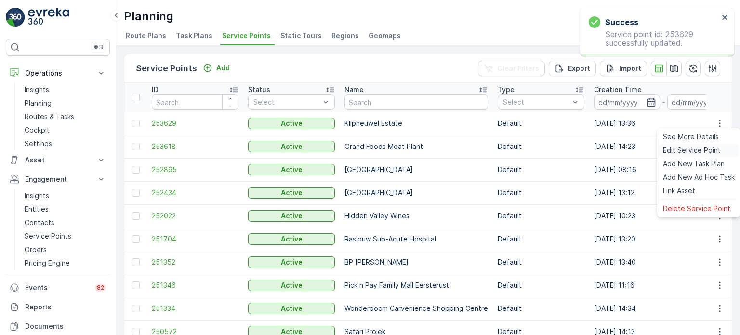
click at [683, 148] on span "Edit Service Point" at bounding box center [692, 151] width 58 height 10
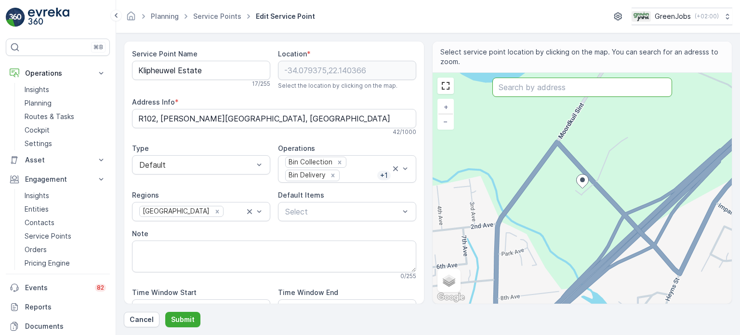
paste input "34°04'30.3"S 22°09'17.5"E"
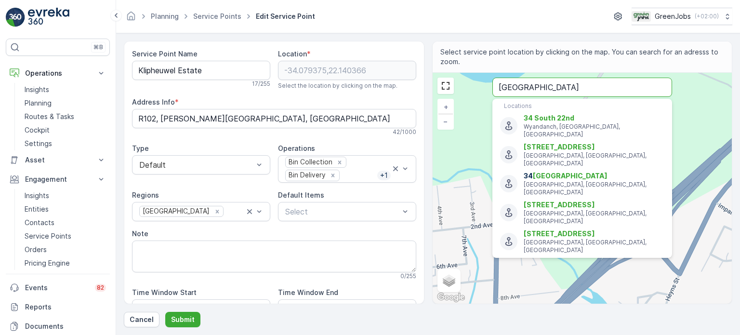
click at [614, 88] on input "34°04'30.3"S 22°09'17.5"E" at bounding box center [583, 87] width 180 height 19
type input "3"
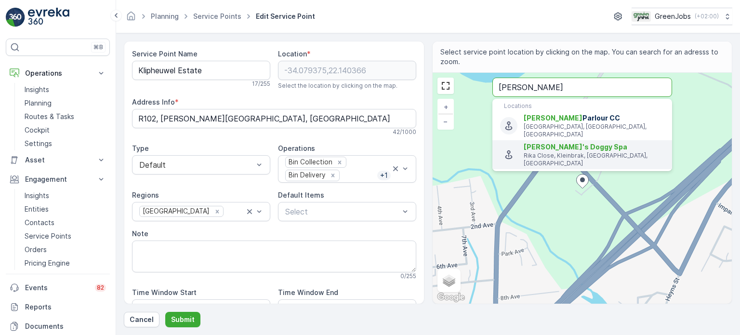
type input "moniques doggy"
click at [584, 143] on span "Monique's Doggy Spa" at bounding box center [576, 147] width 104 height 8
type input "-34.0756868,22.1556453"
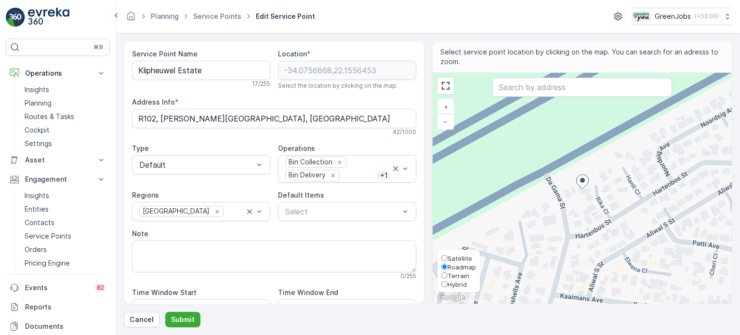
click at [445, 258] on input "Satellite" at bounding box center [445, 258] width 6 height 6
radio input "true"
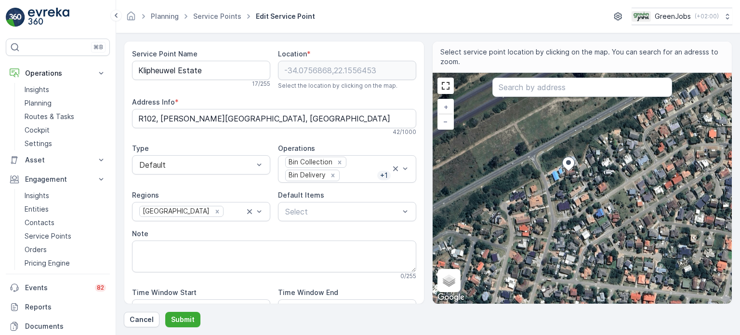
drag, startPoint x: 582, startPoint y: 179, endPoint x: 568, endPoint y: 161, distance: 22.7
click at [568, 161] on ellipse at bounding box center [568, 162] width 5 height 5
click at [538, 138] on div "+ − Satellite Roadmap Terrain Hybrid Leaflet Keyboard shortcuts Map Data Imager…" at bounding box center [583, 188] width 300 height 231
type input "-34.07508234964593,22.154968569860852"
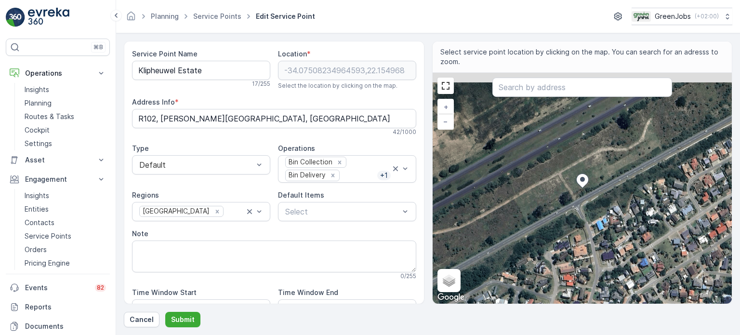
type Info "5 Rika Cl, Klein Brak River, 6503, South Africa"
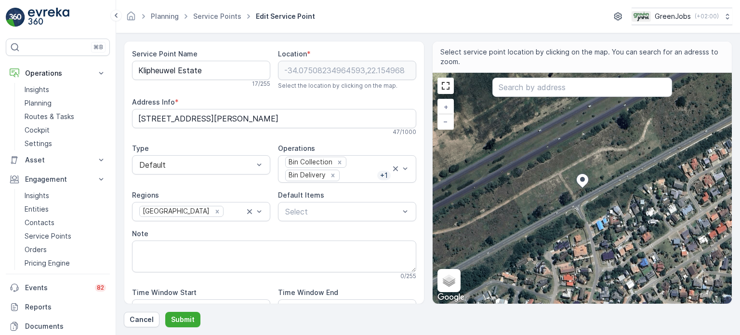
click at [578, 187] on icon at bounding box center [582, 181] width 13 height 14
click at [579, 187] on icon at bounding box center [582, 181] width 13 height 14
click at [578, 187] on icon at bounding box center [582, 181] width 13 height 14
click at [582, 179] on ellipse at bounding box center [582, 179] width 5 height 5
click at [576, 185] on icon at bounding box center [582, 181] width 13 height 14
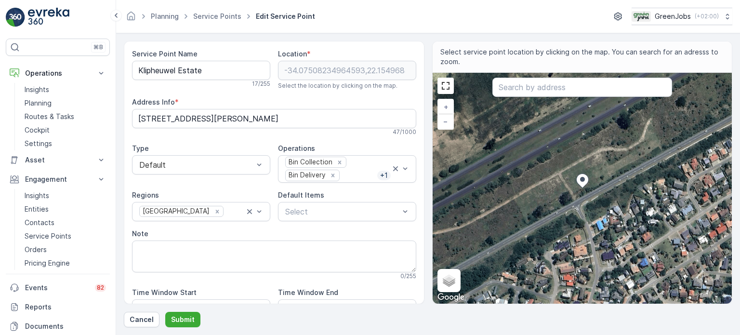
click at [630, 161] on div "+ − Satellite Roadmap Terrain Hybrid Leaflet Keyboard shortcuts Map Data Imager…" at bounding box center [583, 188] width 300 height 231
type input "-34.07460237560788,22.156031004040162"
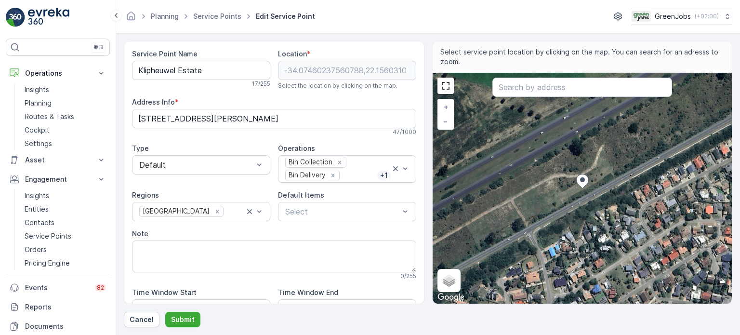
type Info "5 Hanli Cl, Fraai Uitsig, Klein Brak River, 6503, South Africa"
click at [530, 214] on div "+ − Satellite Roadmap Terrain Hybrid Leaflet Keyboard shortcuts Map Data Imager…" at bounding box center [583, 188] width 300 height 231
type input "-34.07509033366515,22.154871932722596"
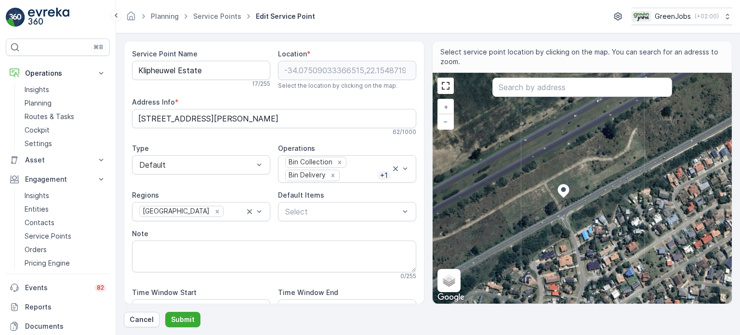
type Info "38 Da Gama St, Klein Brak River, 6503, South Africa"
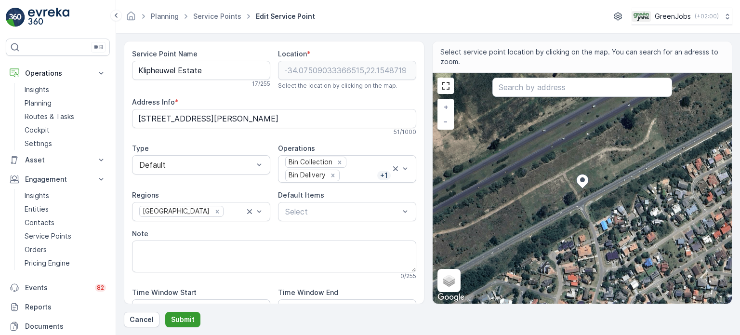
click at [179, 316] on p "Submit" at bounding box center [183, 320] width 24 height 10
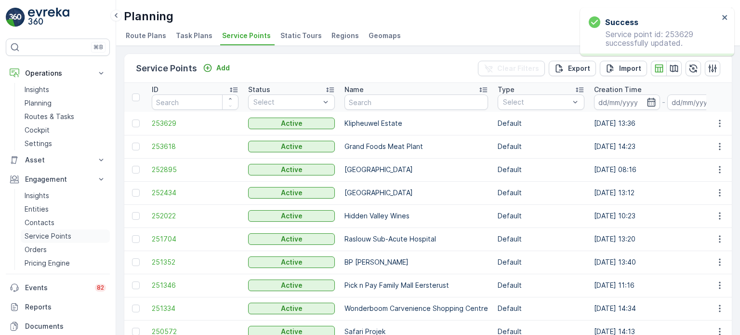
click at [56, 233] on p "Service Points" at bounding box center [48, 236] width 47 height 10
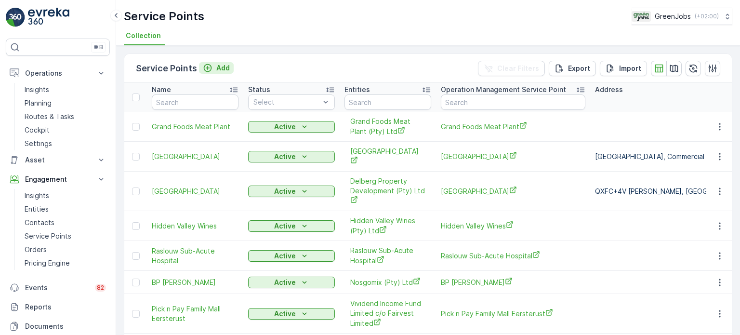
click at [219, 67] on p "Add" at bounding box center [222, 68] width 13 height 10
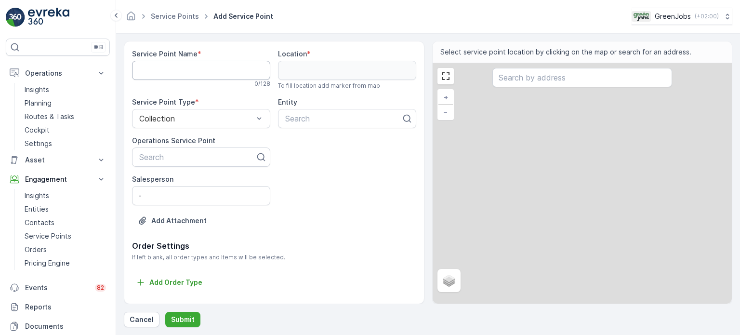
click at [191, 71] on Name "Service Point Name" at bounding box center [201, 70] width 138 height 19
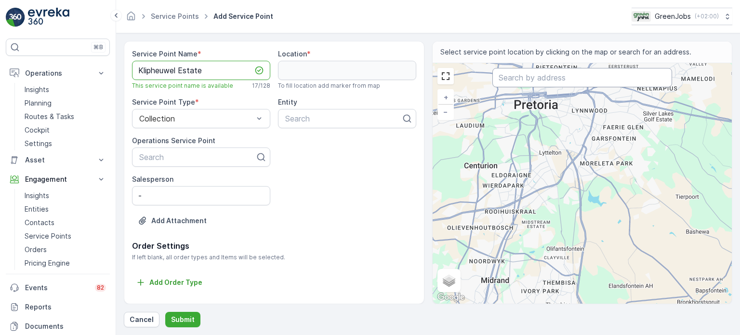
type Name "Klipheuwel Estate"
click at [516, 79] on input "text" at bounding box center [583, 77] width 180 height 19
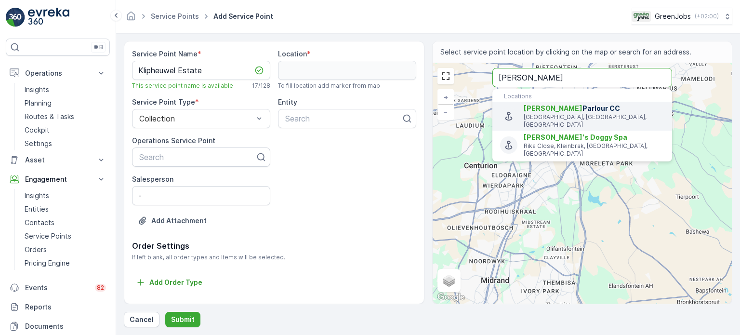
type input "Moniques doggy"
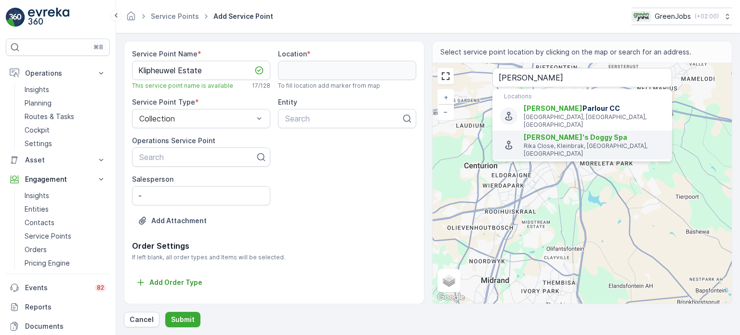
click at [541, 133] on span "Monique's Doggy Spa" at bounding box center [576, 137] width 104 height 8
type input "-34.0756868,22.1556453"
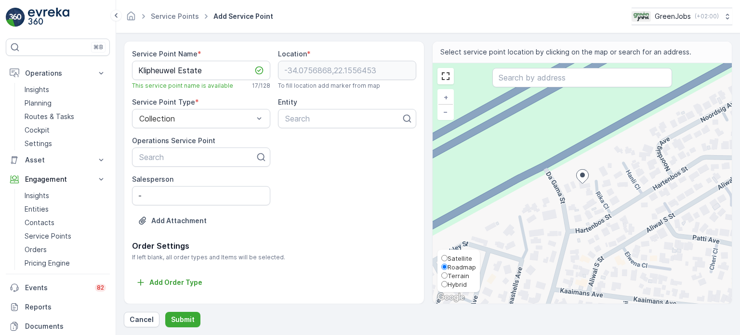
click at [454, 255] on span "Satellite" at bounding box center [460, 259] width 25 height 8
click at [448, 255] on input "Satellite" at bounding box center [445, 258] width 6 height 6
radio input "true"
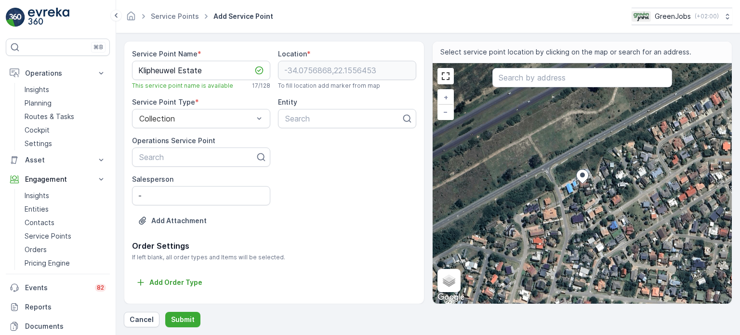
click at [549, 153] on div "+ − Satellite Roadmap Terrain Hybrid Leaflet Keyboard shortcuts Map Data Imager…" at bounding box center [583, 183] width 300 height 241
type input "-34.07512673503955,22.15489345593521"
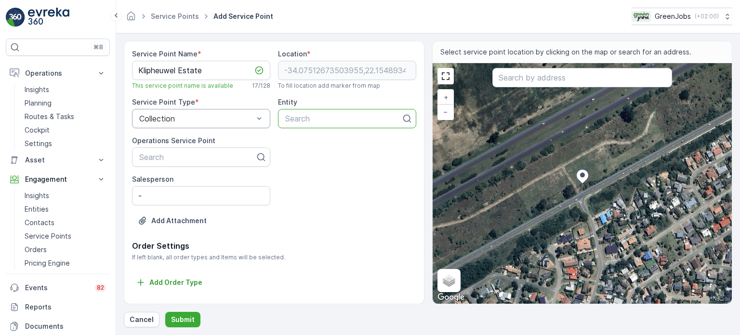
click at [314, 121] on div at bounding box center [343, 118] width 118 height 9
type input "kli"
click at [306, 146] on span "Klipheuwel Lifestyle Estate" at bounding box center [332, 142] width 97 height 9
click at [164, 156] on div at bounding box center [197, 157] width 118 height 9
type input "kli"
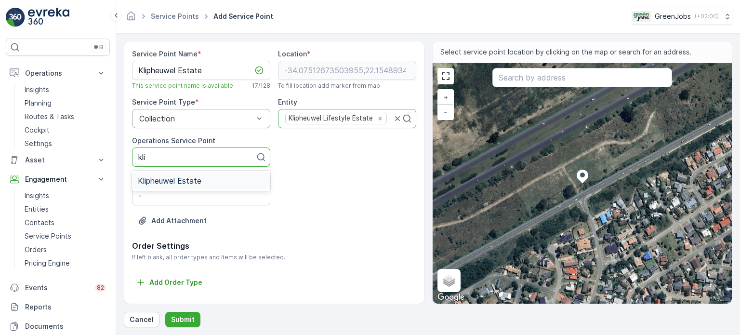
click at [166, 178] on span "Klipheuwel Estate" at bounding box center [170, 180] width 64 height 9
click at [159, 194] on input "-" at bounding box center [201, 195] width 138 height 19
click at [189, 318] on p "Submit" at bounding box center [183, 320] width 24 height 10
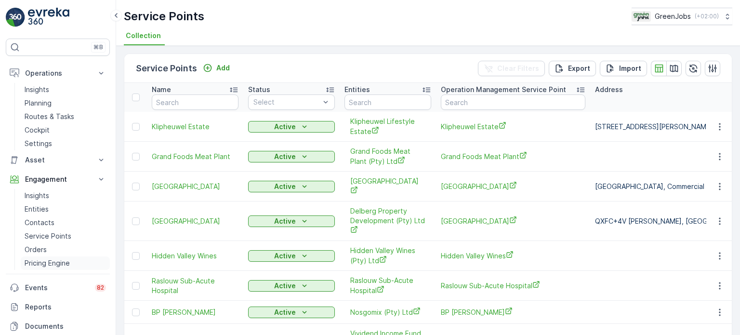
click at [58, 265] on p "Pricing Engine" at bounding box center [47, 263] width 45 height 10
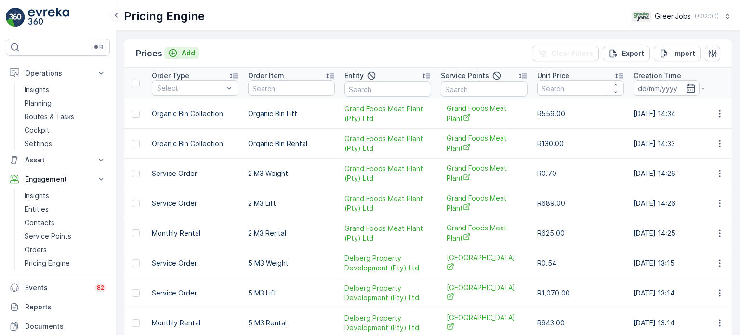
click at [191, 54] on p "Add" at bounding box center [188, 53] width 13 height 10
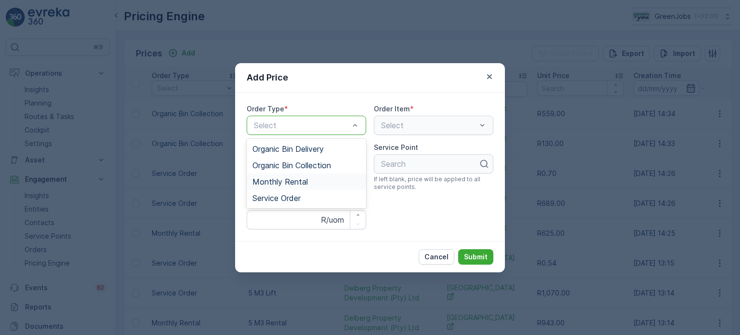
click at [301, 181] on span "Monthly Rental" at bounding box center [280, 181] width 55 height 9
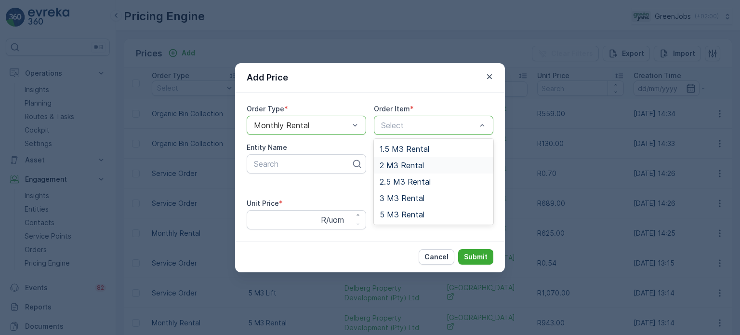
click at [400, 161] on span "2 M3 Rental" at bounding box center [402, 165] width 44 height 9
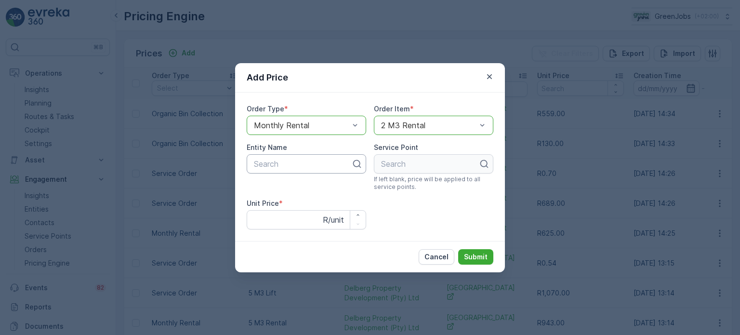
click at [295, 163] on div at bounding box center [302, 164] width 99 height 9
type input "kli"
click at [281, 189] on span "Klipheuwel Lifestyle Estate" at bounding box center [301, 187] width 97 height 9
click at [407, 169] on div "Search" at bounding box center [434, 163] width 120 height 19
type input "klip"
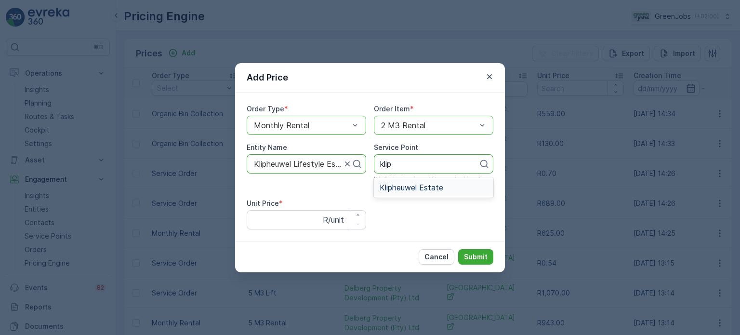
click at [407, 188] on span "Klipheuwel Estate" at bounding box center [412, 187] width 64 height 9
click at [267, 223] on Price "Unit Price" at bounding box center [307, 219] width 120 height 19
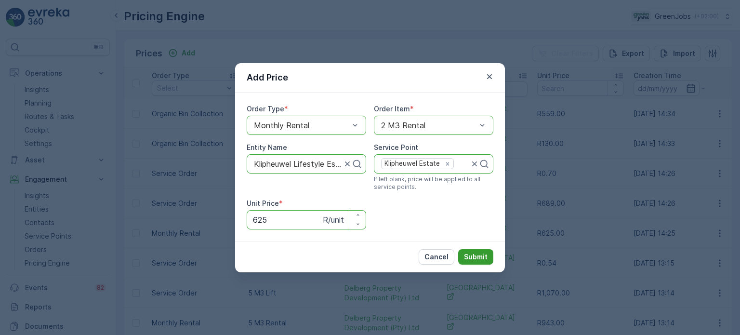
type Price "625"
click at [478, 252] on p "Submit" at bounding box center [476, 257] width 24 height 10
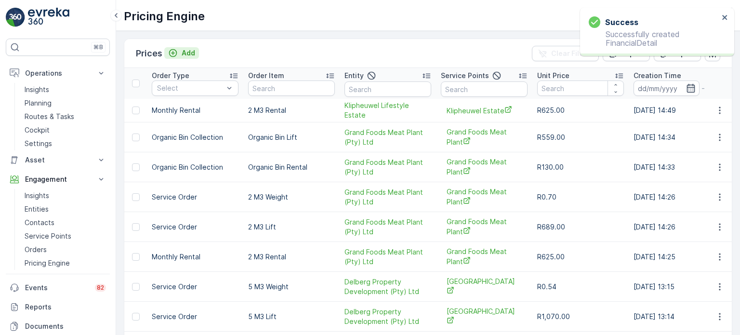
click at [189, 52] on p "Add" at bounding box center [188, 53] width 13 height 10
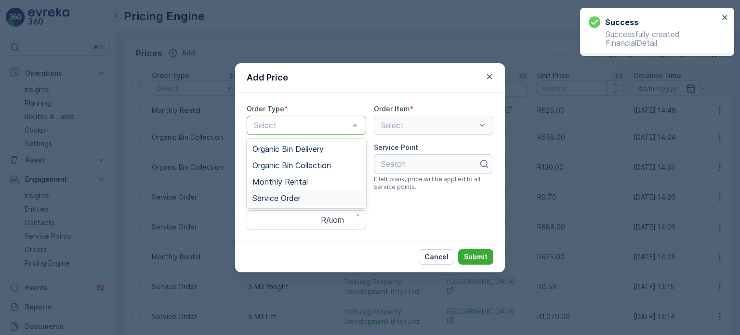
click at [293, 195] on span "Service Order" at bounding box center [277, 198] width 48 height 9
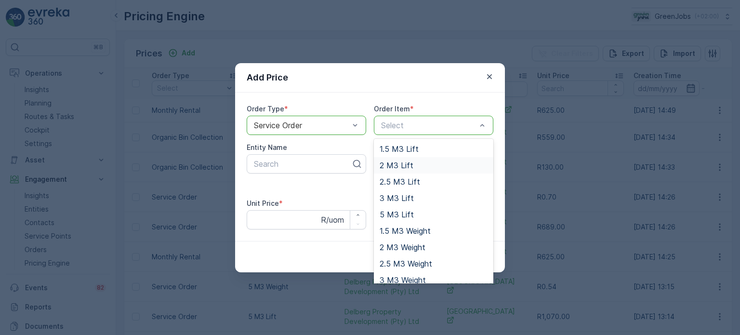
click at [400, 164] on span "2 M3 Lift" at bounding box center [397, 165] width 34 height 9
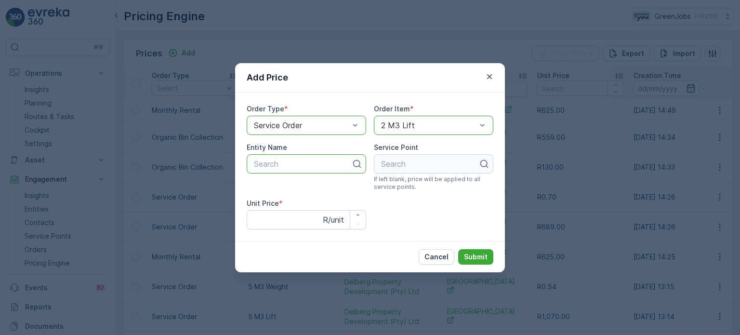
click at [280, 164] on div at bounding box center [302, 164] width 99 height 9
type input "kli"
click at [273, 186] on span "Klipheuwel Lifestyle Estate" at bounding box center [301, 187] width 97 height 9
click at [415, 160] on div at bounding box center [429, 164] width 99 height 9
type input "klip"
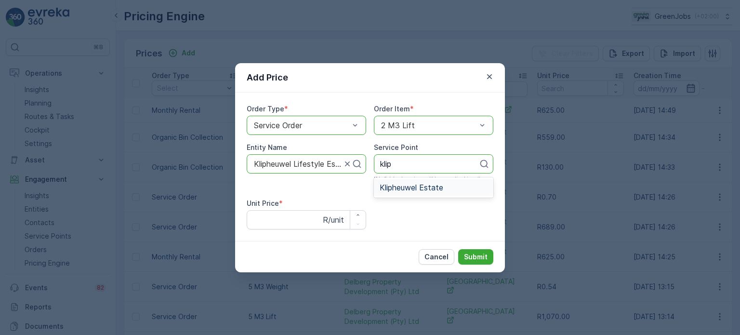
click at [411, 186] on span "Klipheuwel Estate" at bounding box center [412, 187] width 64 height 9
click at [284, 222] on Price "Unit Price" at bounding box center [307, 219] width 120 height 19
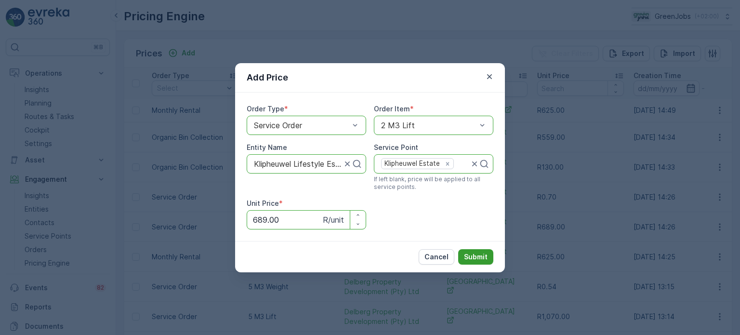
type Price "689.00"
click at [476, 259] on p "Submit" at bounding box center [476, 257] width 24 height 10
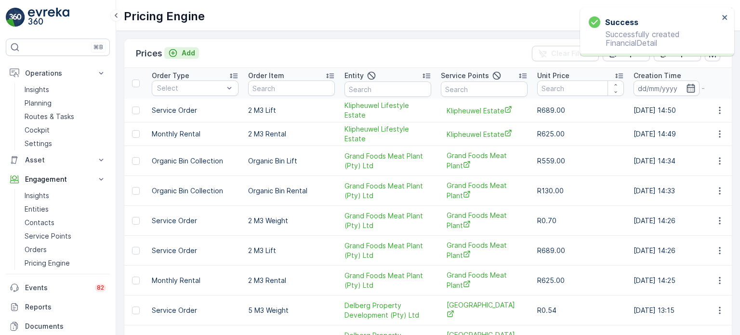
click at [186, 51] on p "Add" at bounding box center [188, 53] width 13 height 10
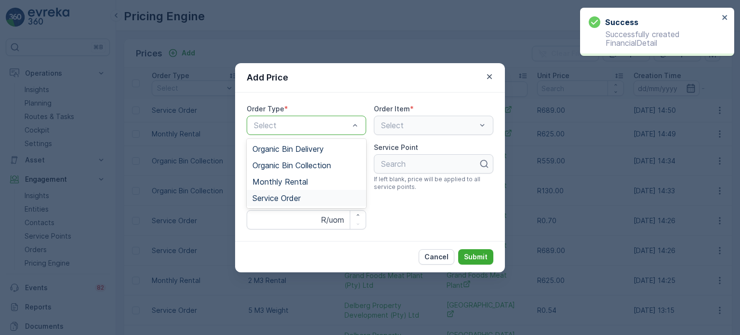
drag, startPoint x: 285, startPoint y: 194, endPoint x: 302, endPoint y: 189, distance: 17.7
click at [285, 195] on span "Service Order" at bounding box center [277, 198] width 48 height 9
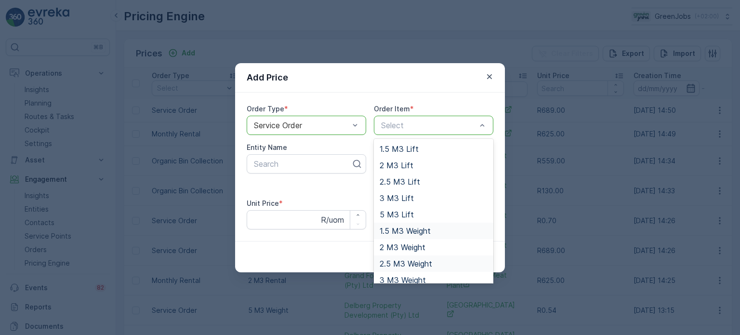
scroll to position [23, 0]
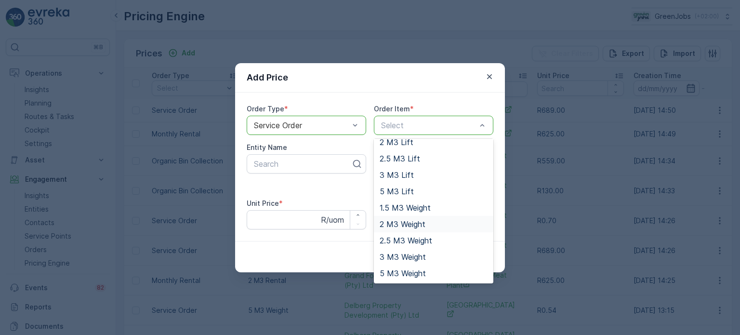
click at [395, 221] on span "2 M3 Weight" at bounding box center [403, 224] width 46 height 9
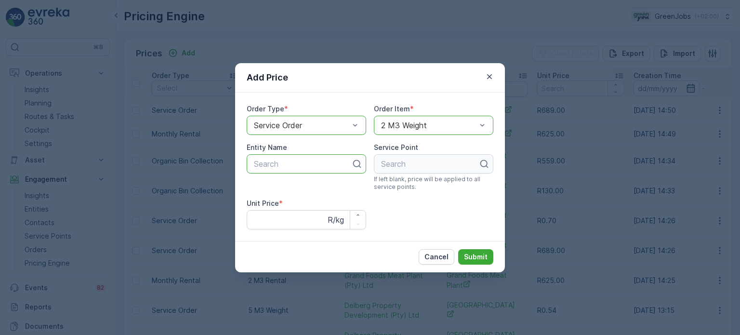
click at [289, 157] on div "Search" at bounding box center [307, 163] width 120 height 19
type input "kli"
click at [279, 185] on span "Klipheuwel Lifestyle Estate" at bounding box center [301, 187] width 97 height 9
click at [399, 160] on div at bounding box center [429, 164] width 99 height 9
type input "kli"
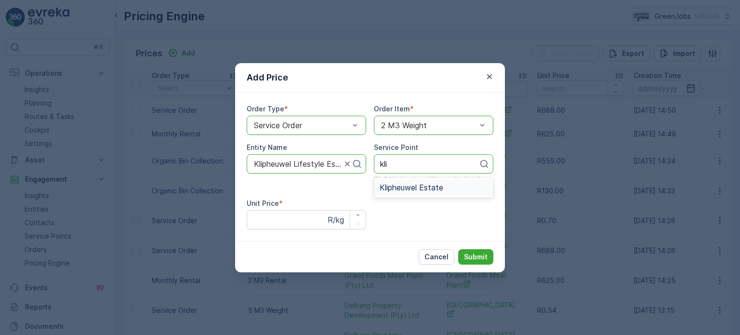
click at [409, 187] on span "Klipheuwel Estate" at bounding box center [412, 187] width 64 height 9
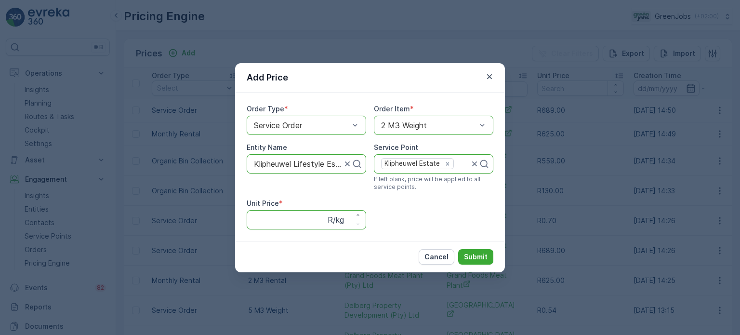
click at [283, 216] on Price "Unit Price" at bounding box center [307, 219] width 120 height 19
type Price "0.35"
click at [481, 256] on p "Submit" at bounding box center [476, 257] width 24 height 10
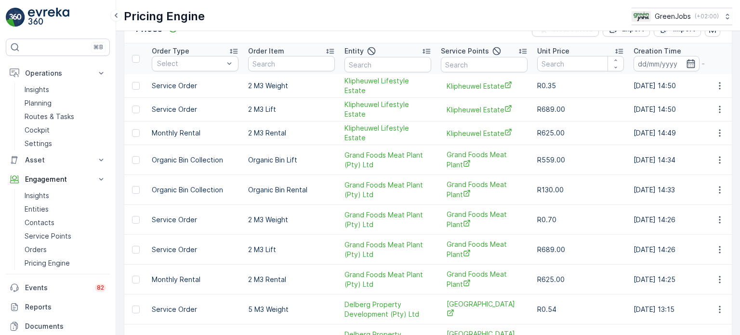
scroll to position [48, 0]
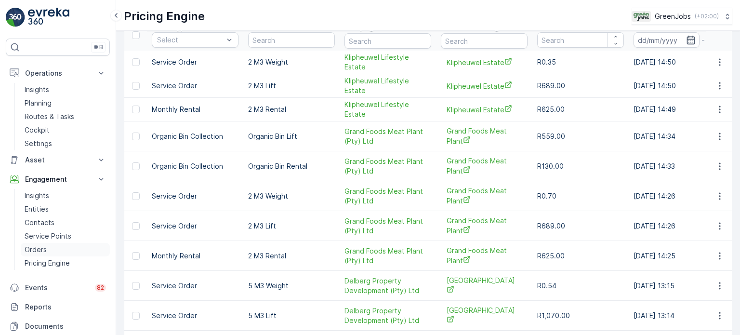
click at [40, 243] on link "Orders" at bounding box center [65, 249] width 89 height 13
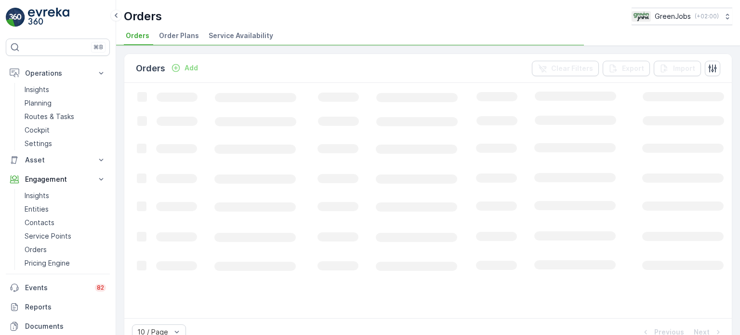
click at [192, 33] on span "Order Plans" at bounding box center [179, 36] width 40 height 10
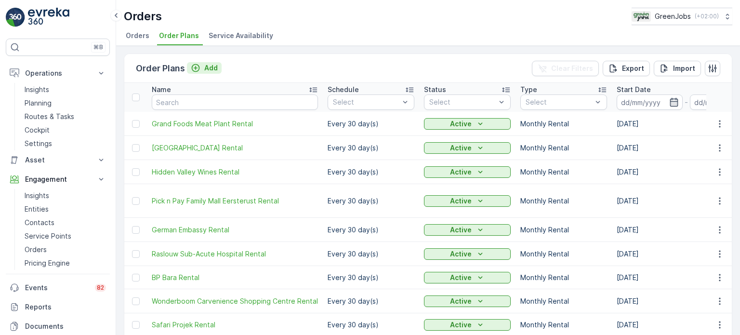
click at [216, 64] on p "Add" at bounding box center [210, 68] width 13 height 10
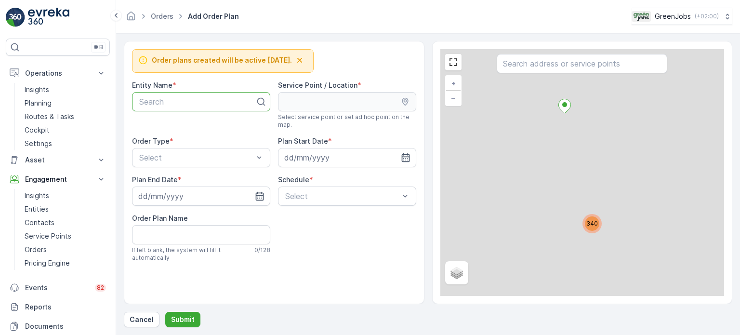
click at [181, 104] on div at bounding box center [197, 101] width 118 height 9
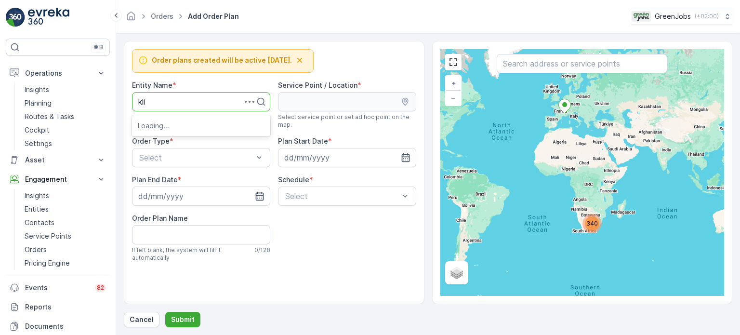
type input "klip"
click at [181, 127] on span "Klipheuwel Lifestyle Estate" at bounding box center [186, 125] width 97 height 9
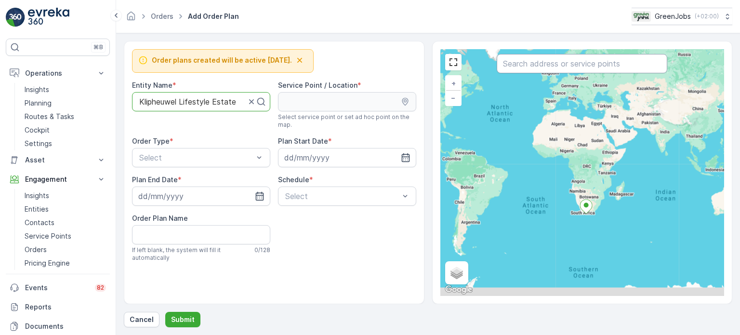
click at [538, 60] on input "text" at bounding box center [582, 63] width 171 height 19
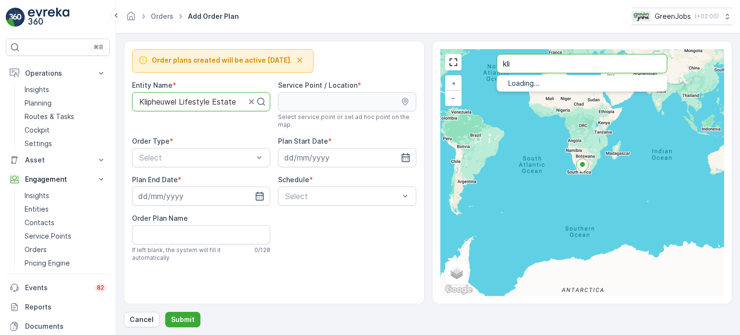
type input "kli"
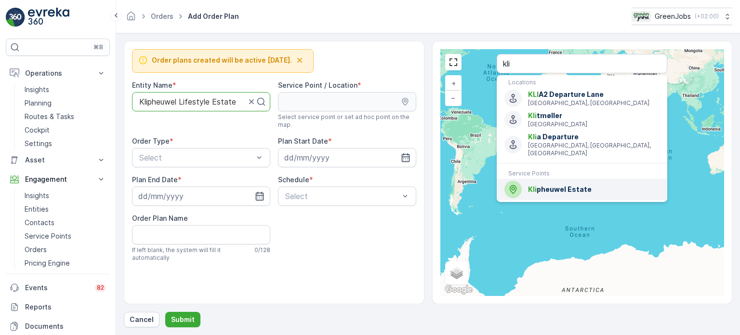
click at [558, 188] on span "Kli pheuwel Estate" at bounding box center [594, 190] width 132 height 10
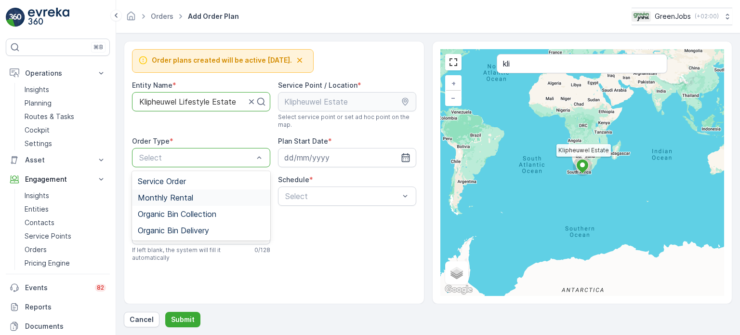
click at [164, 195] on span "Monthly Rental" at bounding box center [165, 197] width 55 height 9
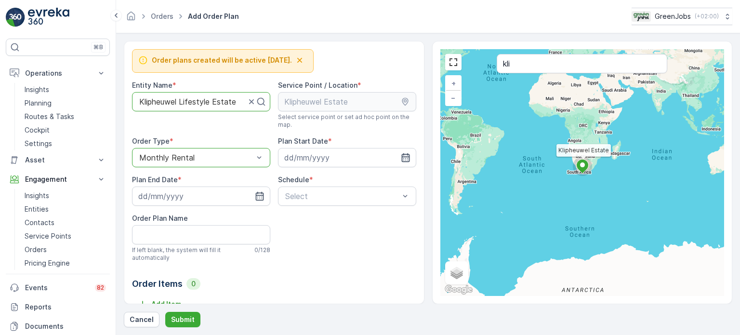
click at [402, 156] on icon "button" at bounding box center [406, 157] width 8 height 9
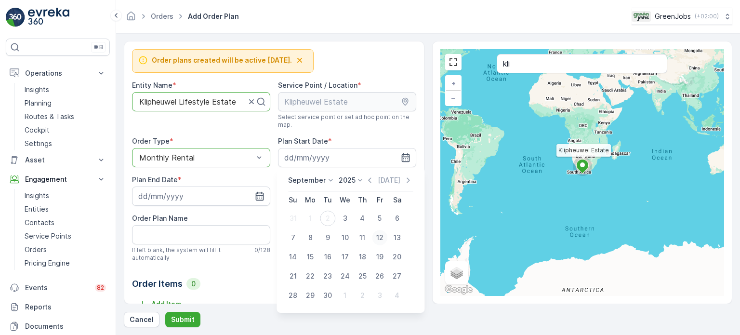
click at [380, 239] on div "12" at bounding box center [379, 237] width 15 height 15
type input "12.09.2025"
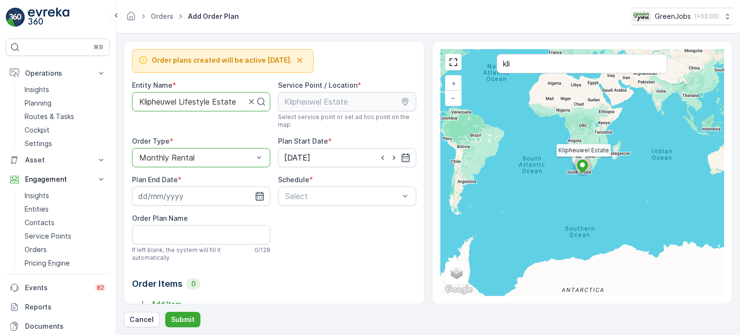
click at [258, 197] on icon "button" at bounding box center [260, 196] width 10 height 10
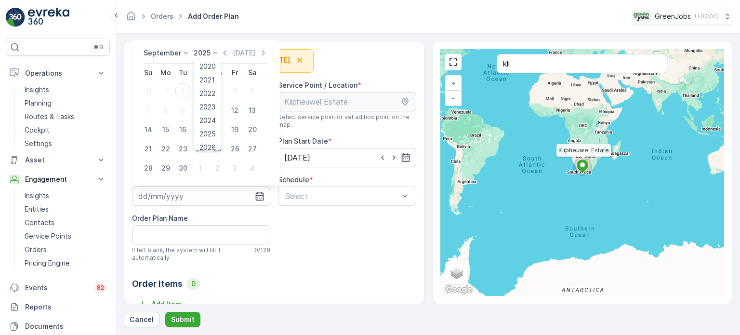
click at [206, 55] on p "2025" at bounding box center [202, 53] width 17 height 10
click at [203, 129] on span "2029" at bounding box center [208, 130] width 16 height 10
click at [203, 108] on div "12" at bounding box center [200, 110] width 15 height 15
type input "12.09.2029"
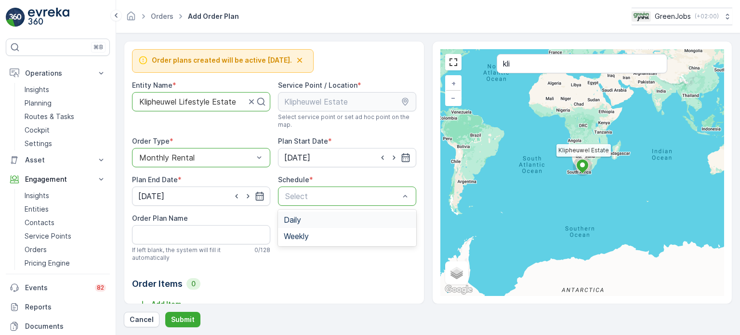
click at [312, 216] on div "Daily" at bounding box center [347, 219] width 127 height 9
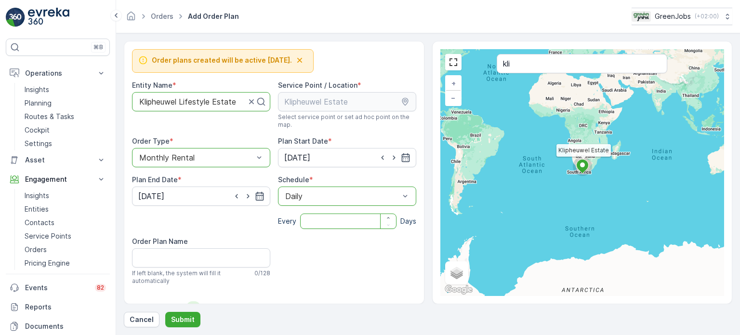
click at [319, 217] on input "number" at bounding box center [348, 221] width 96 height 15
type input "30"
click at [166, 257] on Name "Order Plan Name" at bounding box center [201, 257] width 138 height 19
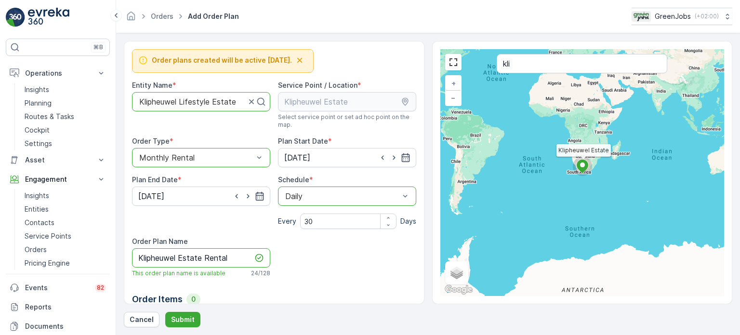
scroll to position [31, 0]
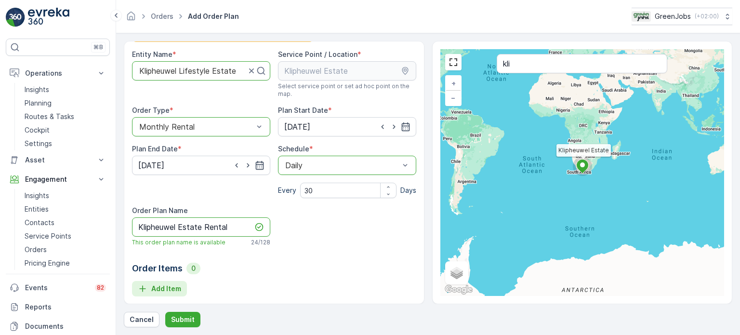
type Name "Klipheuwel Estate Rental"
click at [159, 289] on p "Add Item" at bounding box center [166, 289] width 30 height 10
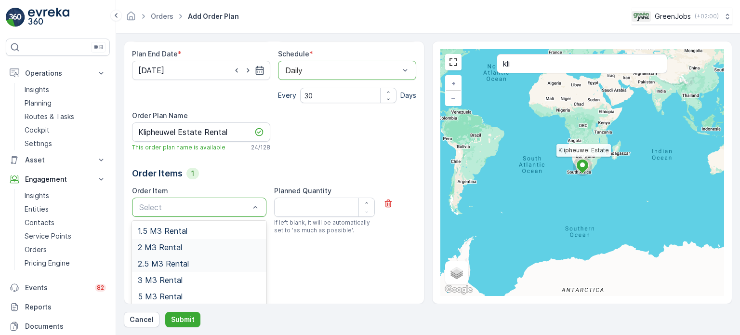
scroll to position [128, 0]
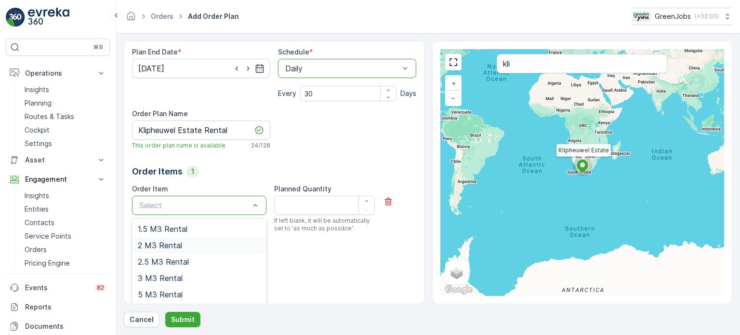
click at [159, 244] on span "2 M3 Rental" at bounding box center [160, 245] width 44 height 9
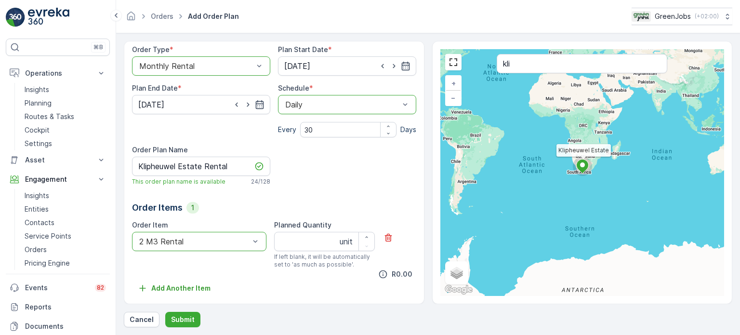
scroll to position [91, 0]
click at [303, 241] on Quantity "Planned Quantity" at bounding box center [324, 241] width 101 height 19
type Quantity "1"
click at [187, 319] on p "Submit" at bounding box center [183, 320] width 24 height 10
